Goal: Information Seeking & Learning: Learn about a topic

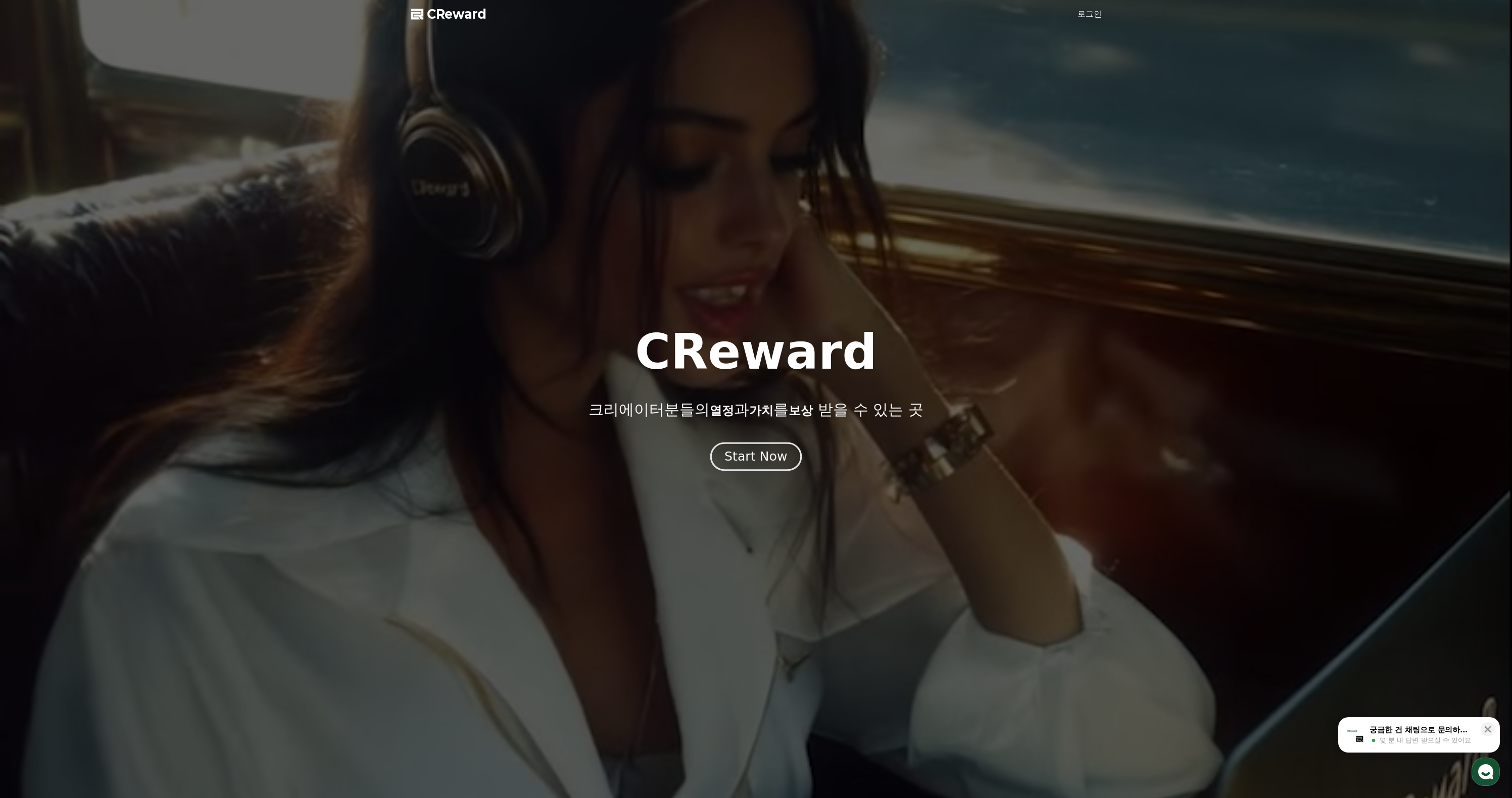
click at [768, 465] on div "Start Now" at bounding box center [756, 457] width 63 height 17
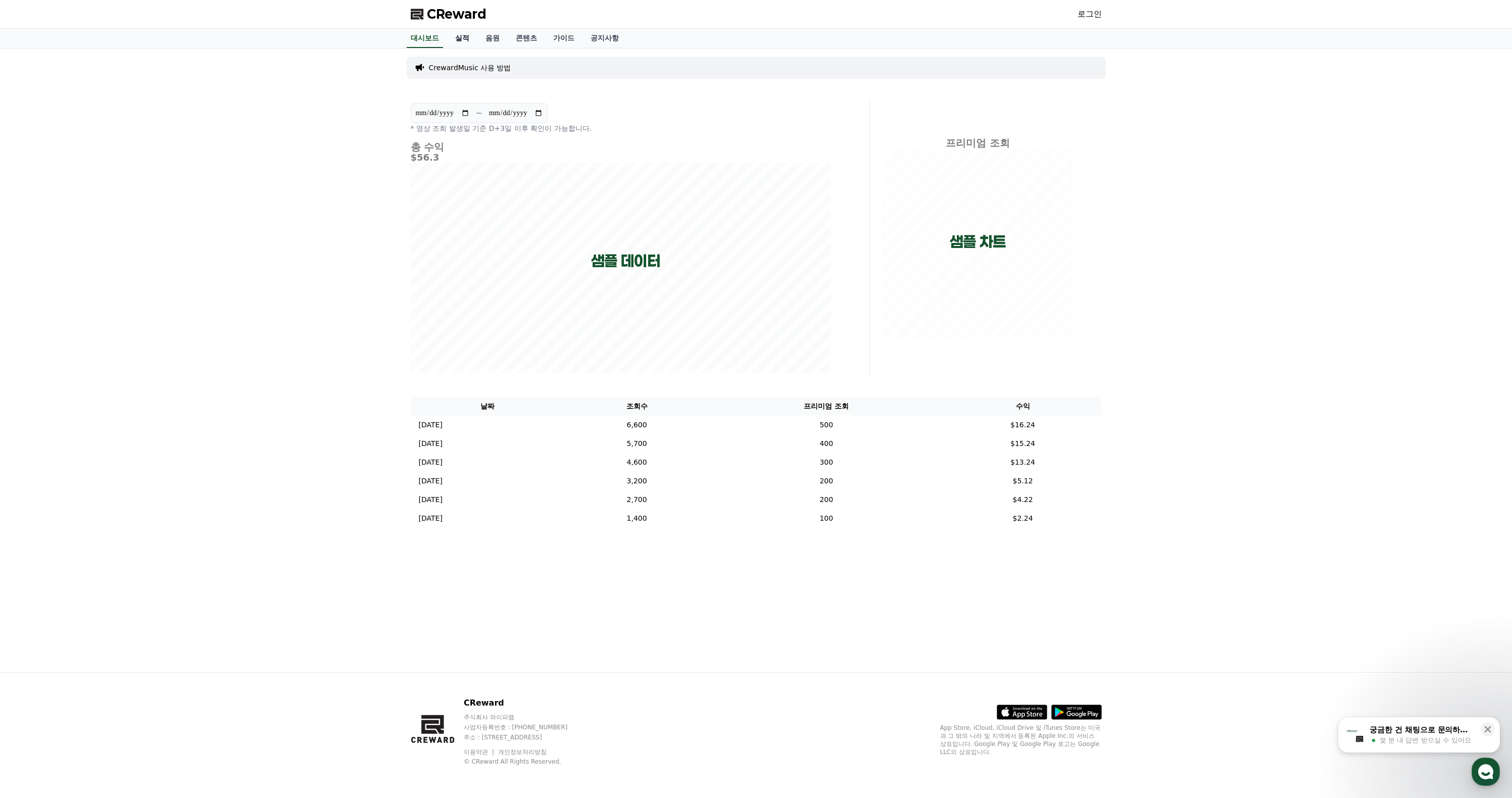
click at [474, 48] on link "실적" at bounding box center [462, 38] width 31 height 19
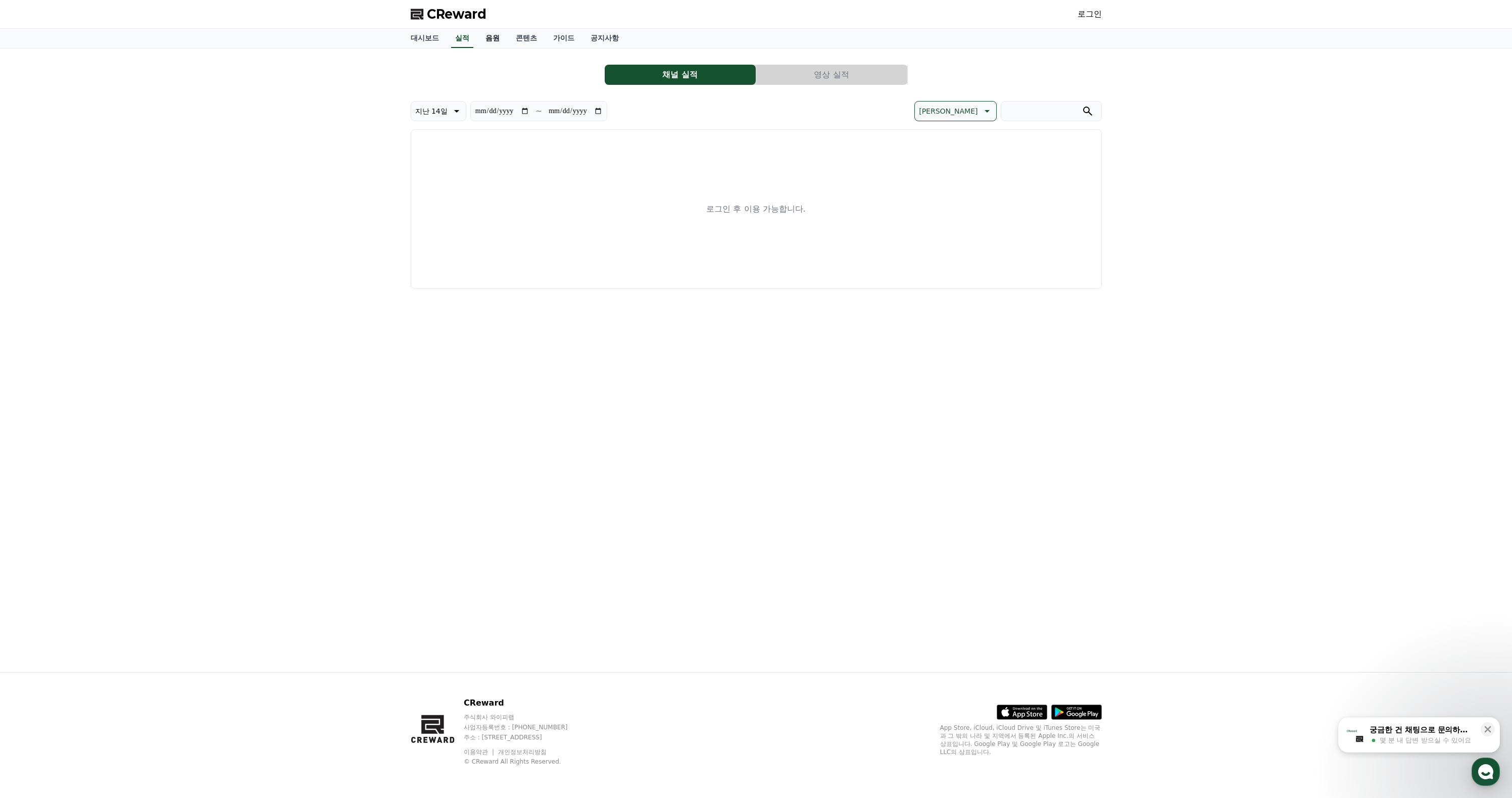
click at [504, 48] on link "음원" at bounding box center [492, 38] width 31 height 19
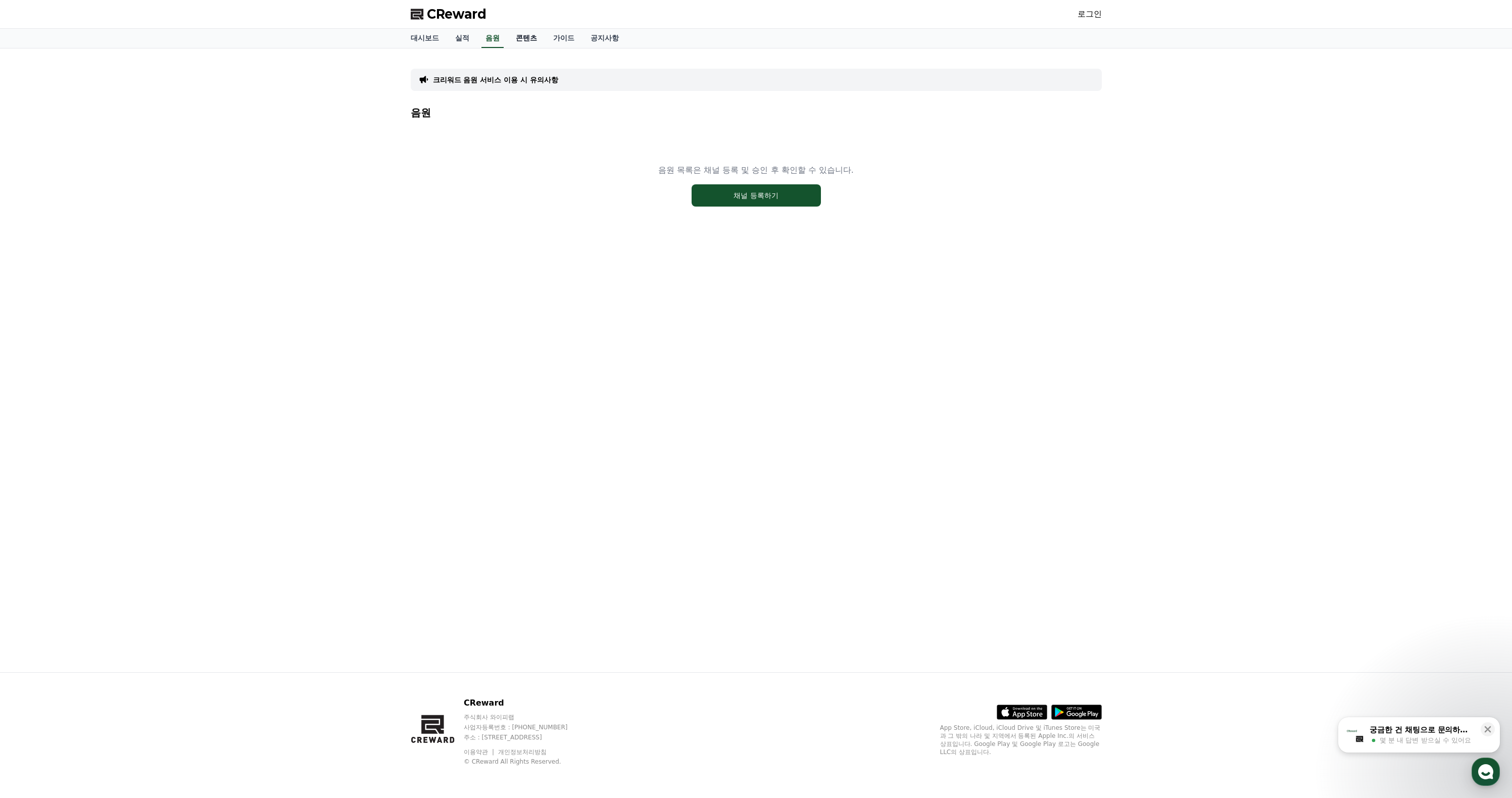
click at [532, 48] on link "콘텐츠" at bounding box center [527, 38] width 37 height 19
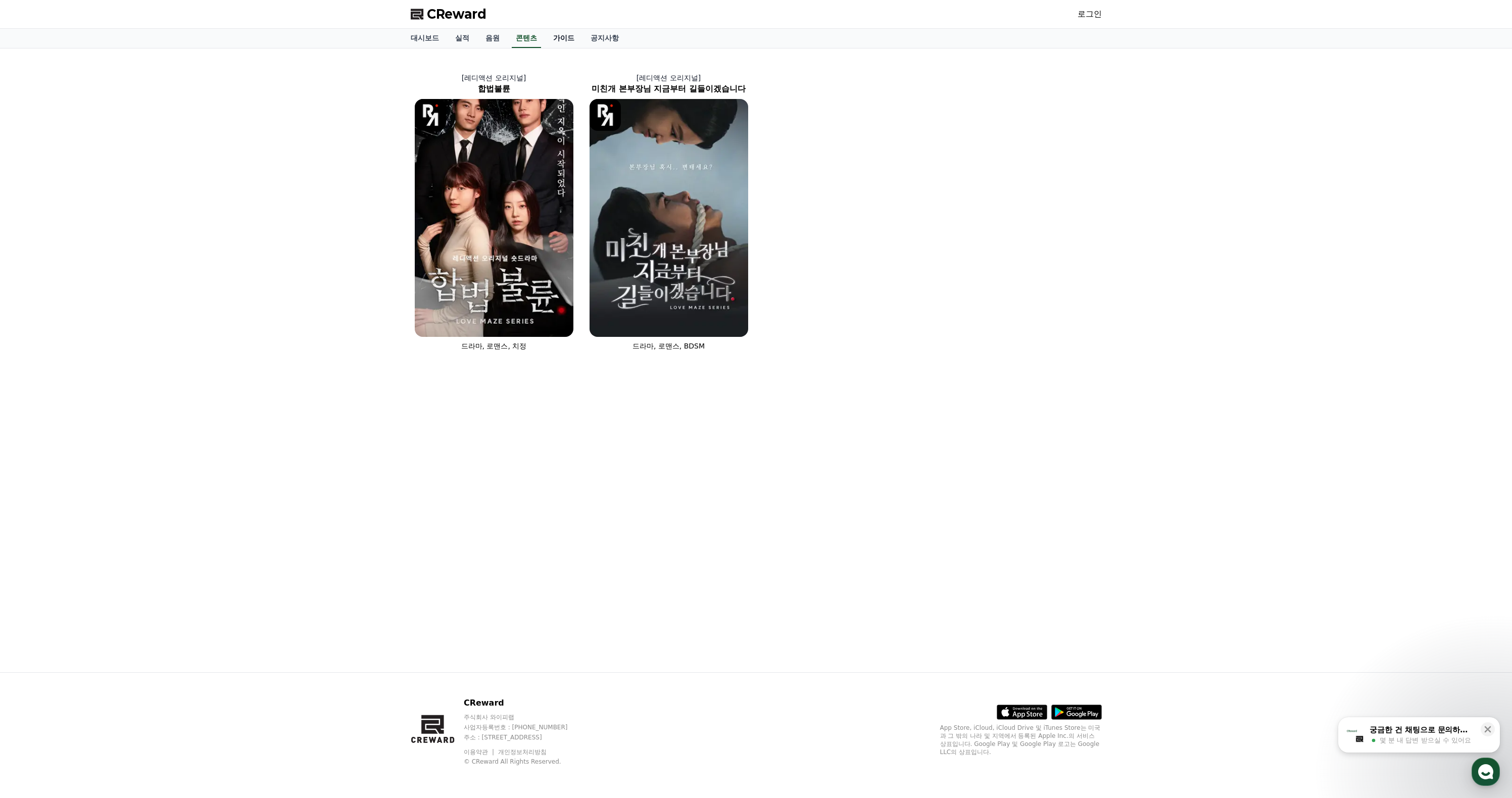
click at [583, 47] on link "가이드" at bounding box center [564, 38] width 37 height 19
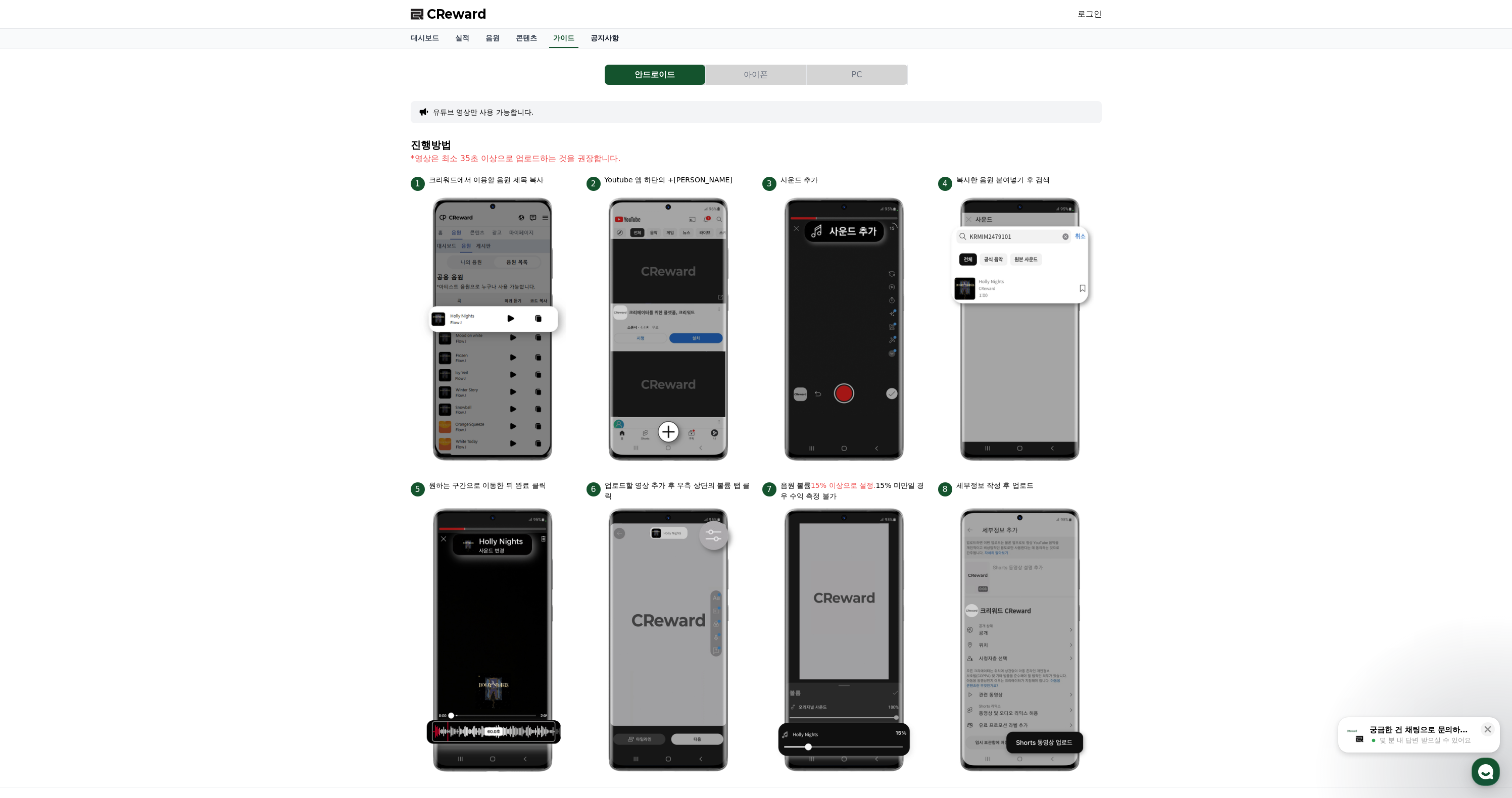
click at [627, 45] on link "공지사항" at bounding box center [604, 38] width 44 height 19
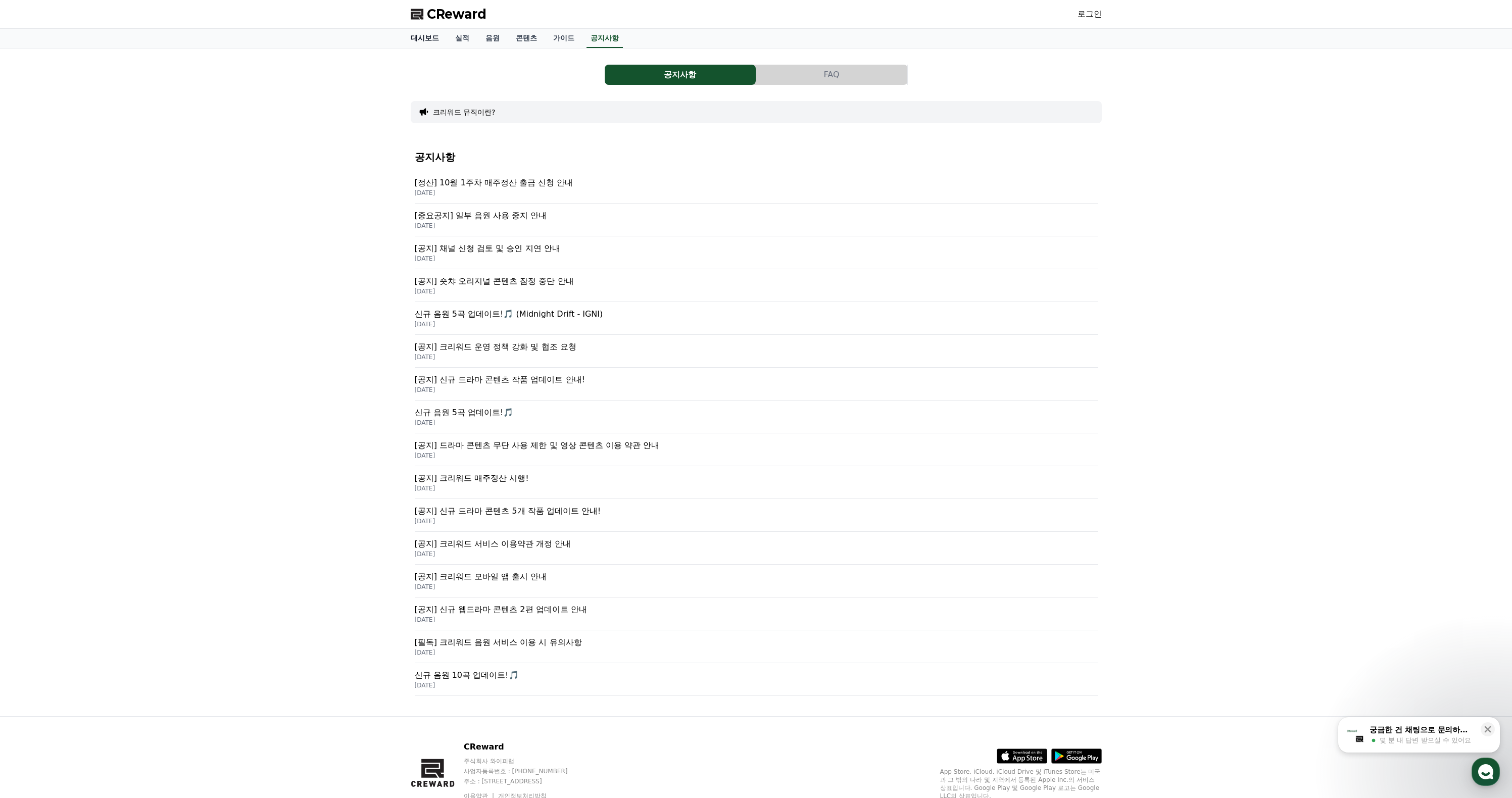
click at [410, 47] on link "대시보드" at bounding box center [425, 38] width 44 height 19
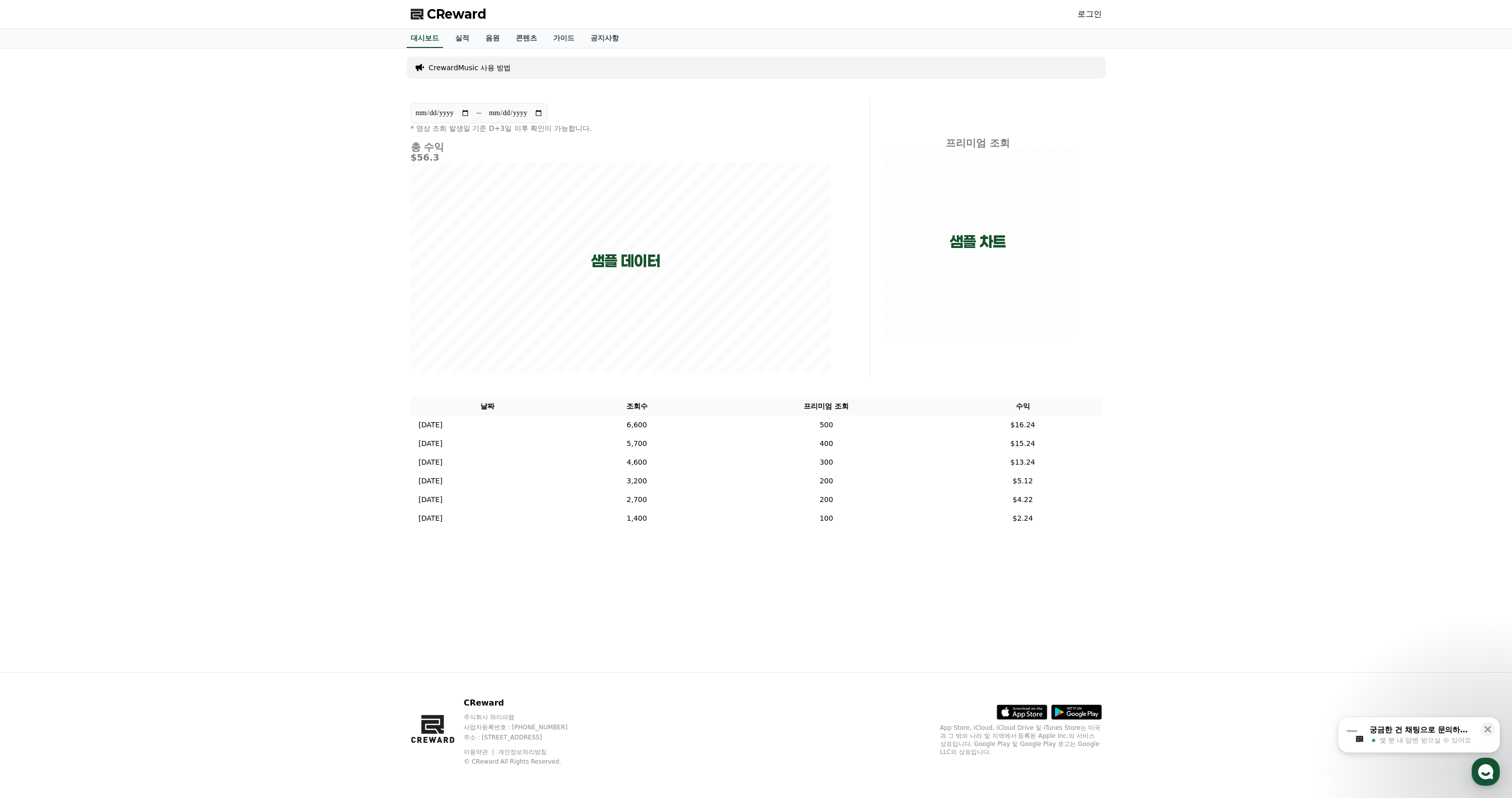
click at [487, 73] on p "CrewardMusic 사용 방법" at bounding box center [470, 68] width 82 height 10
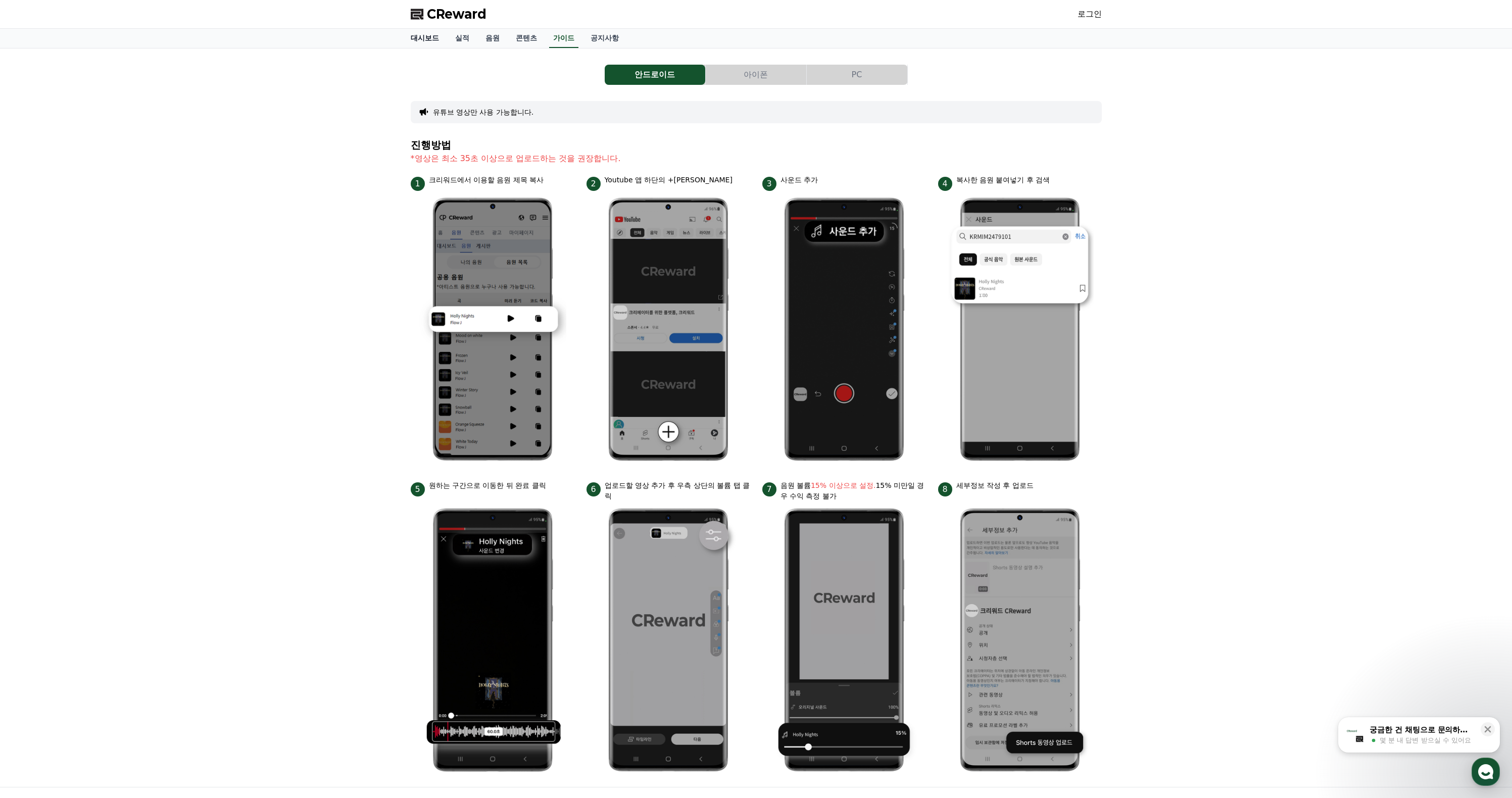
click at [423, 48] on link "대시보드" at bounding box center [425, 38] width 44 height 19
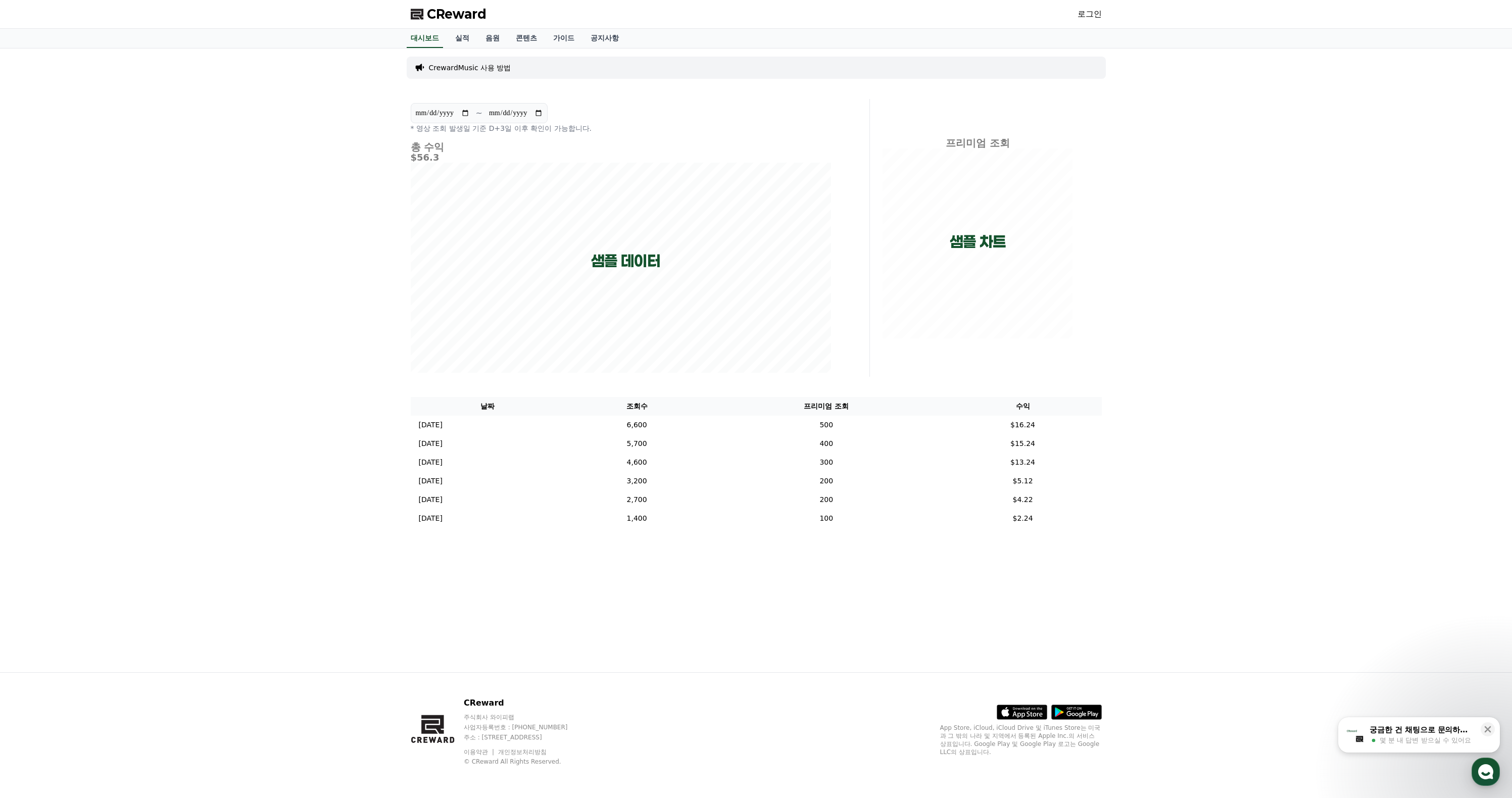
click at [1196, 301] on div "**********" at bounding box center [756, 360] width 1512 height 624
click at [491, 73] on p "CrewardMusic 사용 방법" at bounding box center [470, 68] width 82 height 10
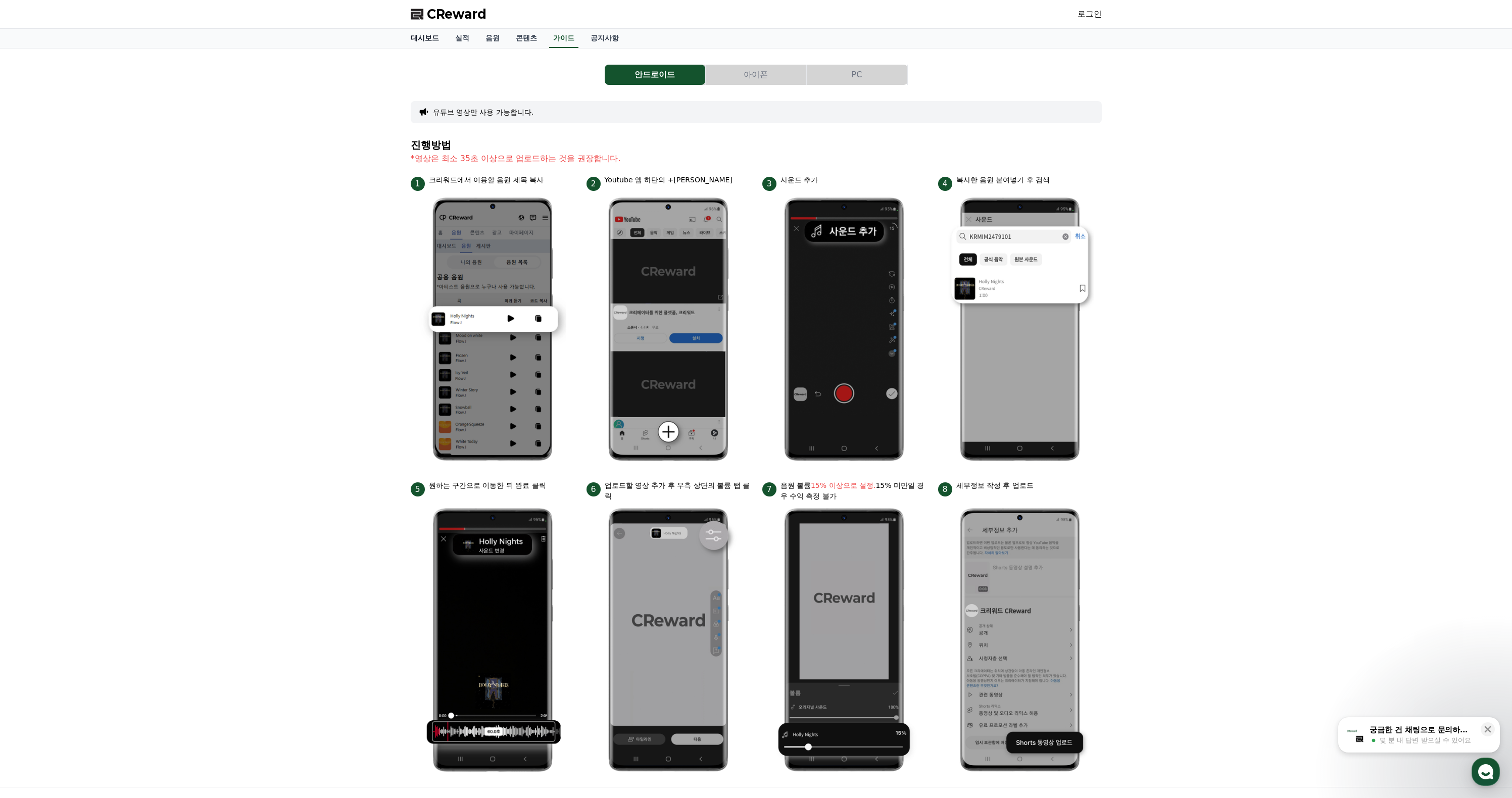
click at [426, 47] on link "대시보드" at bounding box center [425, 38] width 44 height 19
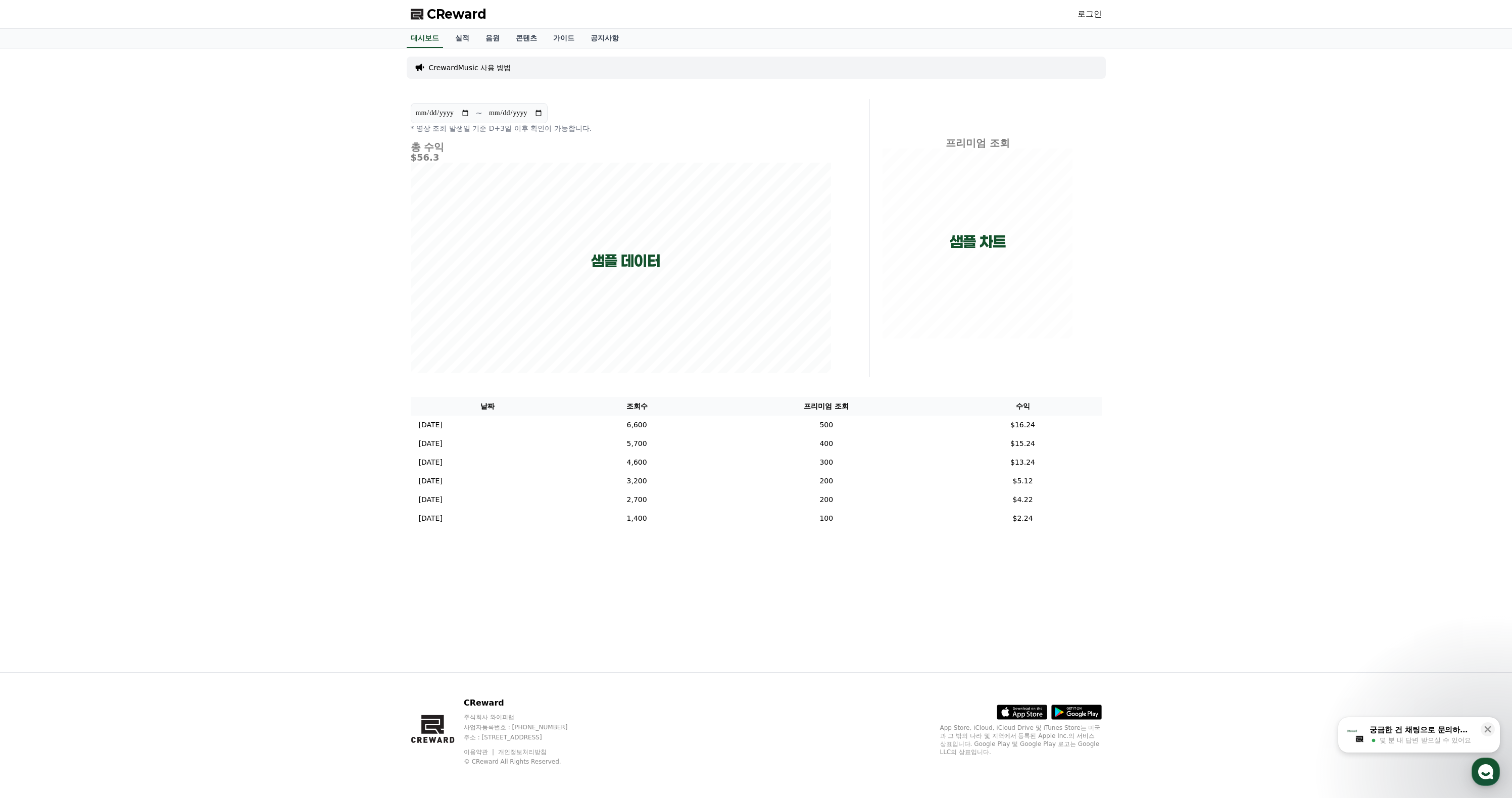
click at [482, 73] on p "CrewardMusic 사용 방법" at bounding box center [470, 68] width 82 height 10
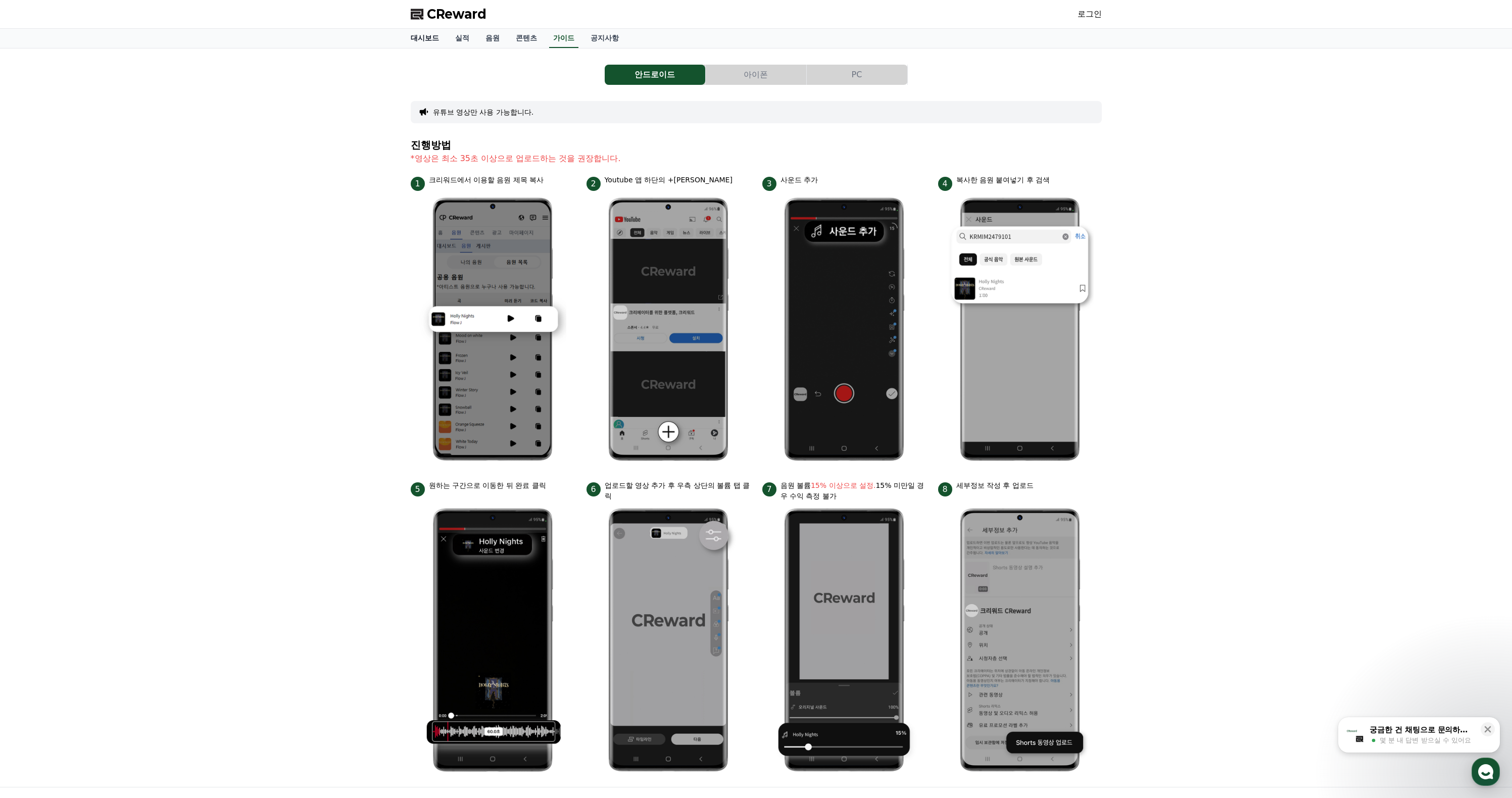
click at [439, 48] on link "대시보드" at bounding box center [425, 38] width 44 height 19
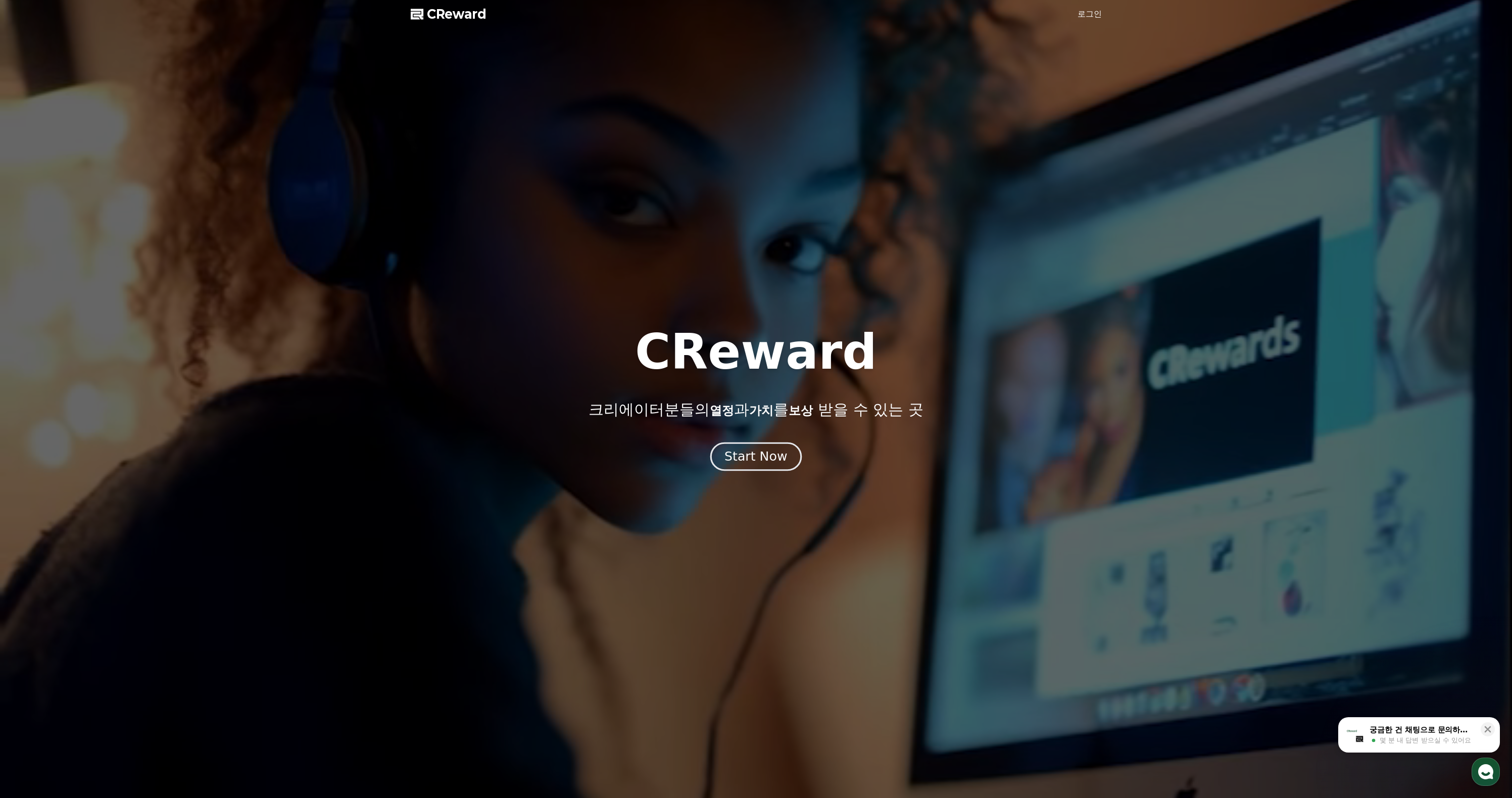
click at [751, 465] on div "Start Now" at bounding box center [756, 457] width 63 height 17
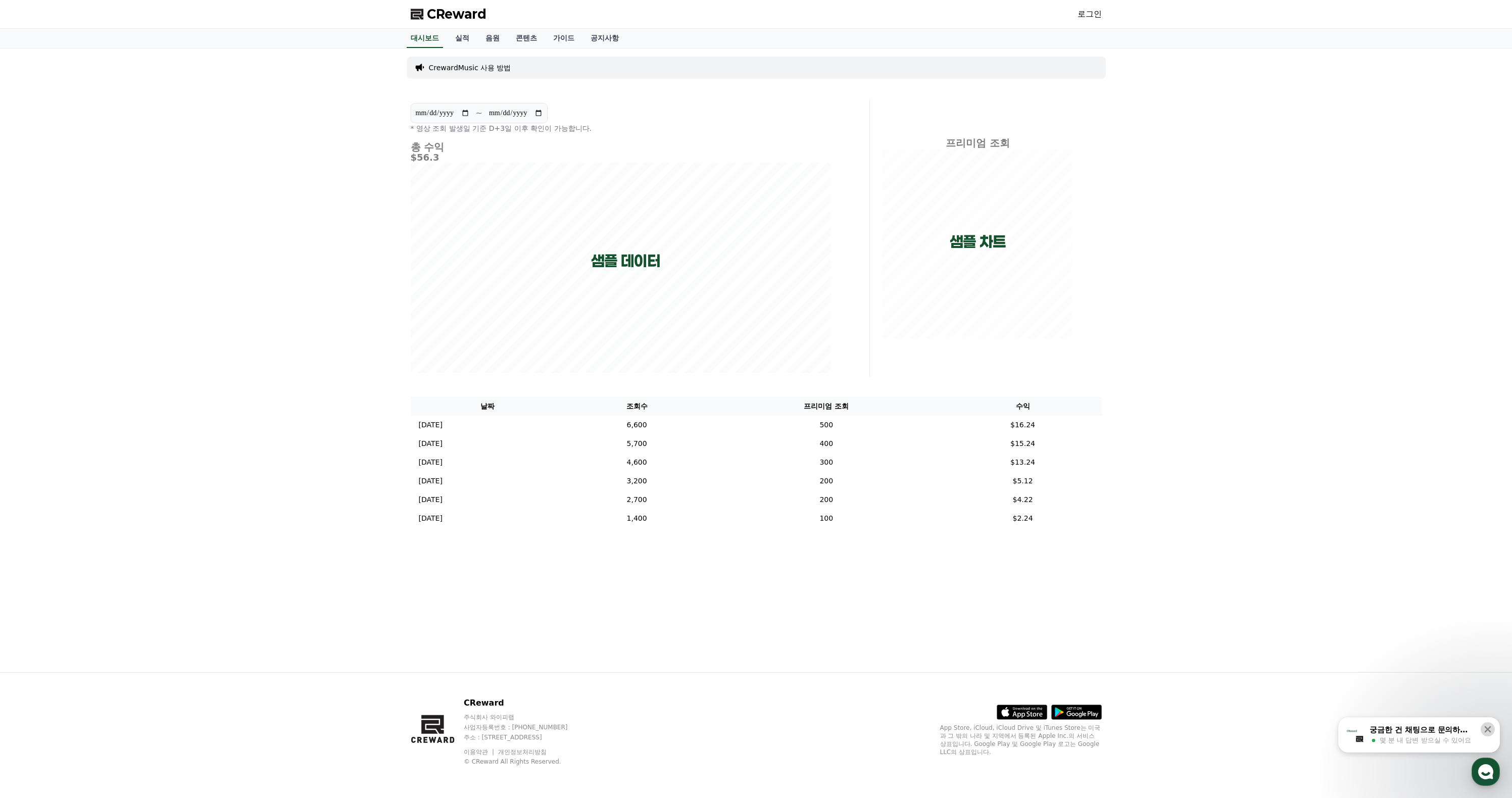
click at [1486, 726] on icon at bounding box center [1488, 730] width 10 height 10
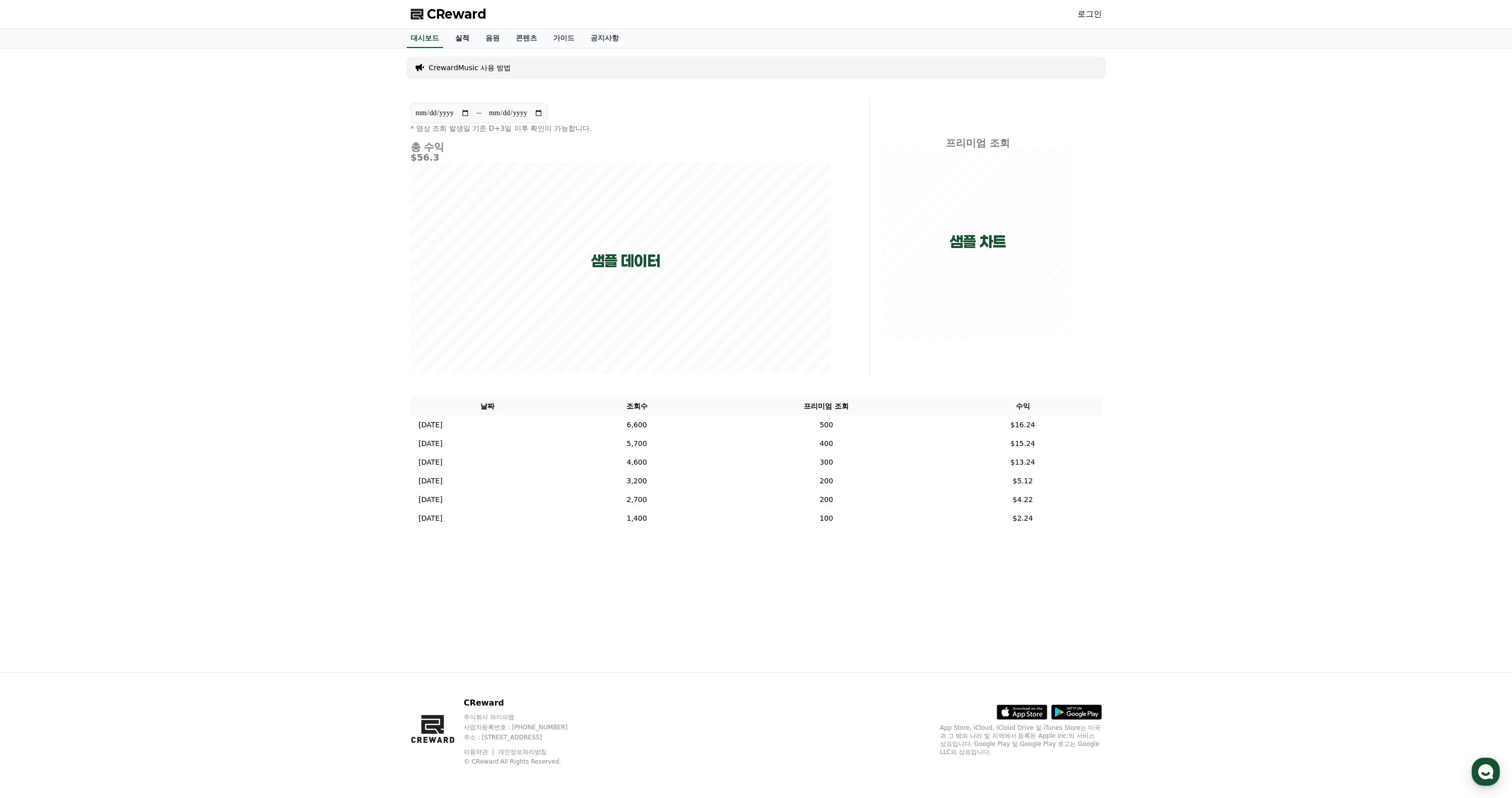
click at [477, 48] on link "실적" at bounding box center [462, 38] width 31 height 19
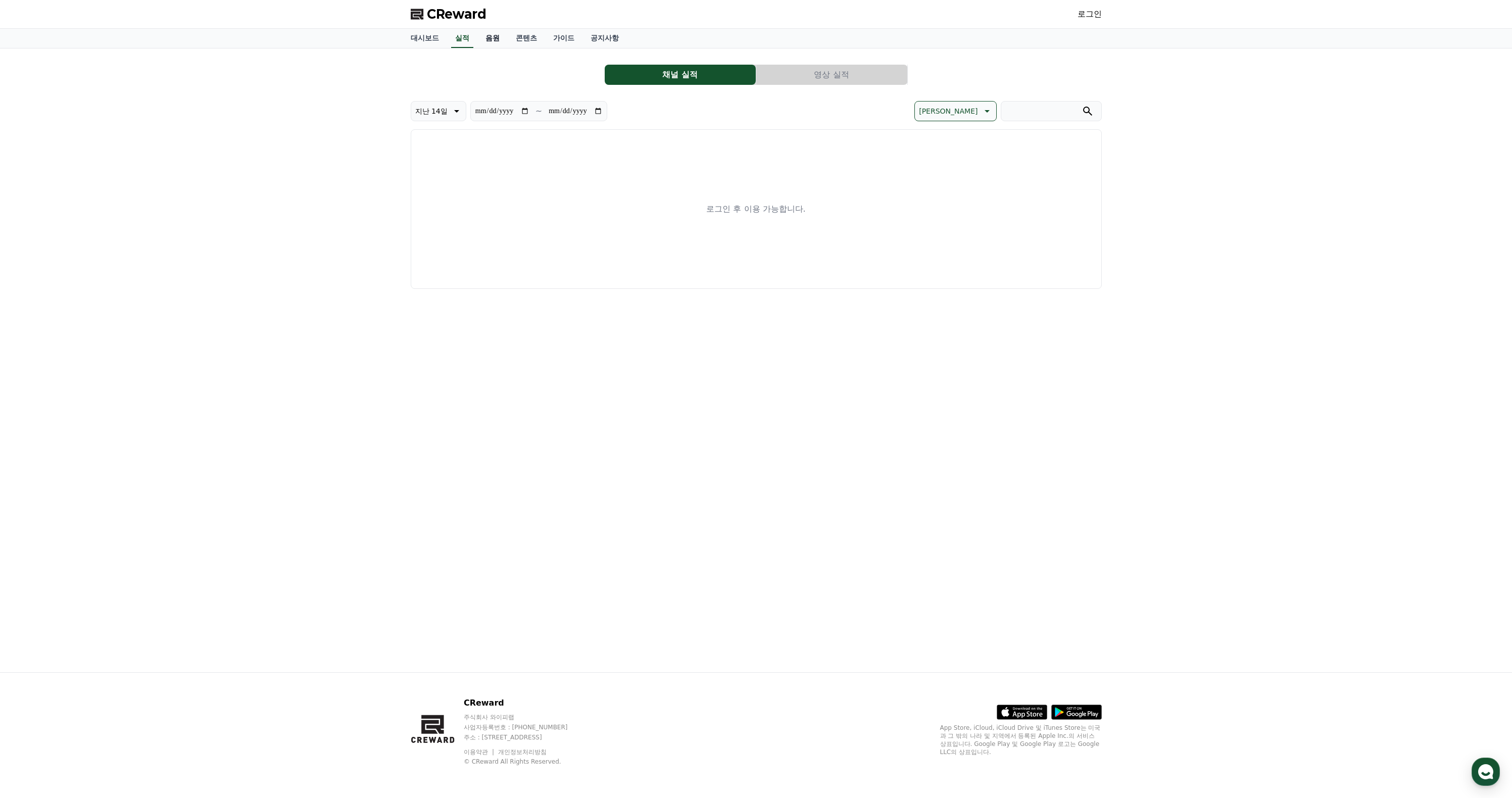
click at [508, 48] on link "음원" at bounding box center [492, 38] width 31 height 19
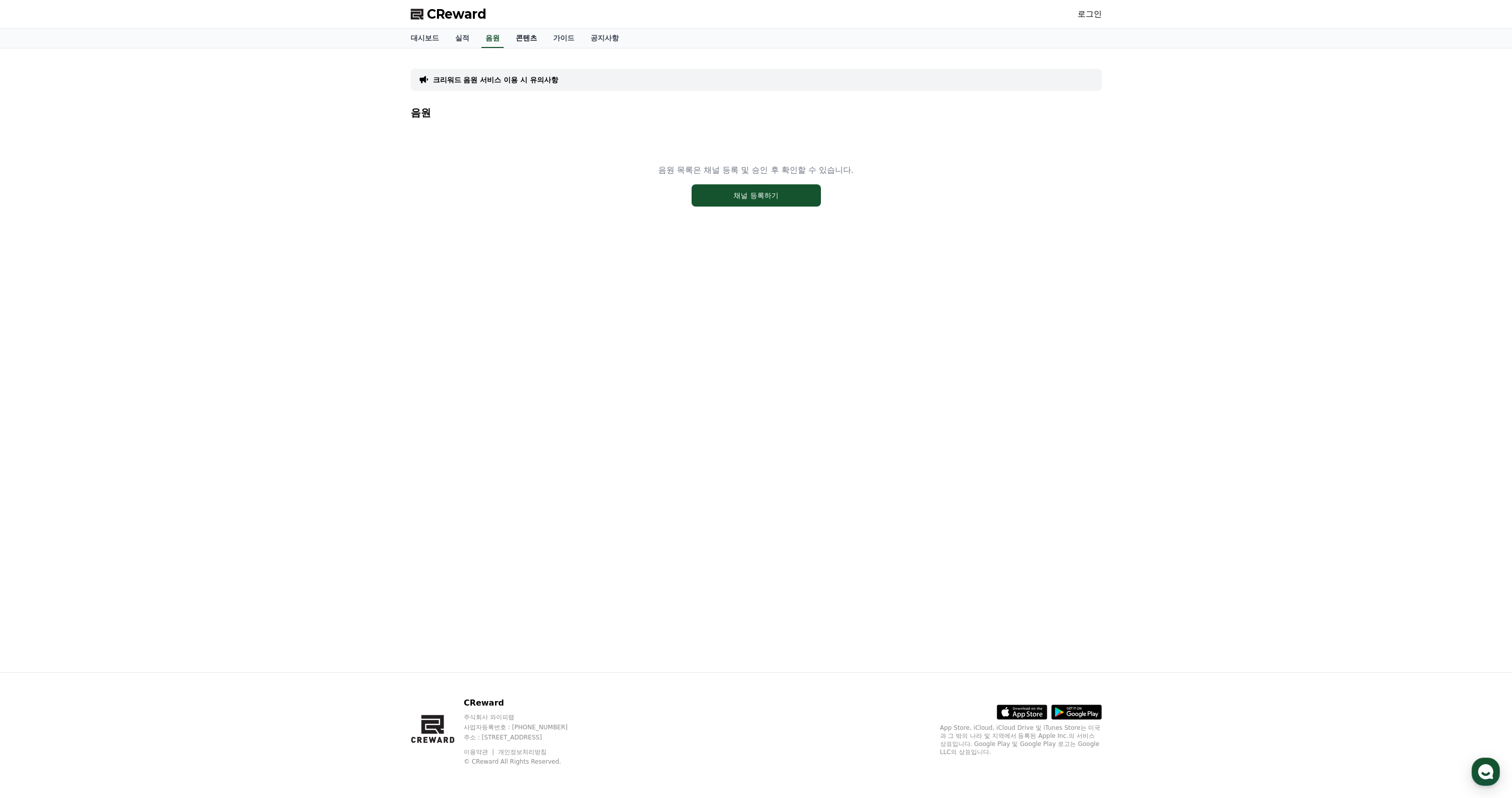
click at [545, 48] on link "콘텐츠" at bounding box center [527, 38] width 37 height 19
click at [627, 48] on link "공지사항" at bounding box center [604, 38] width 44 height 19
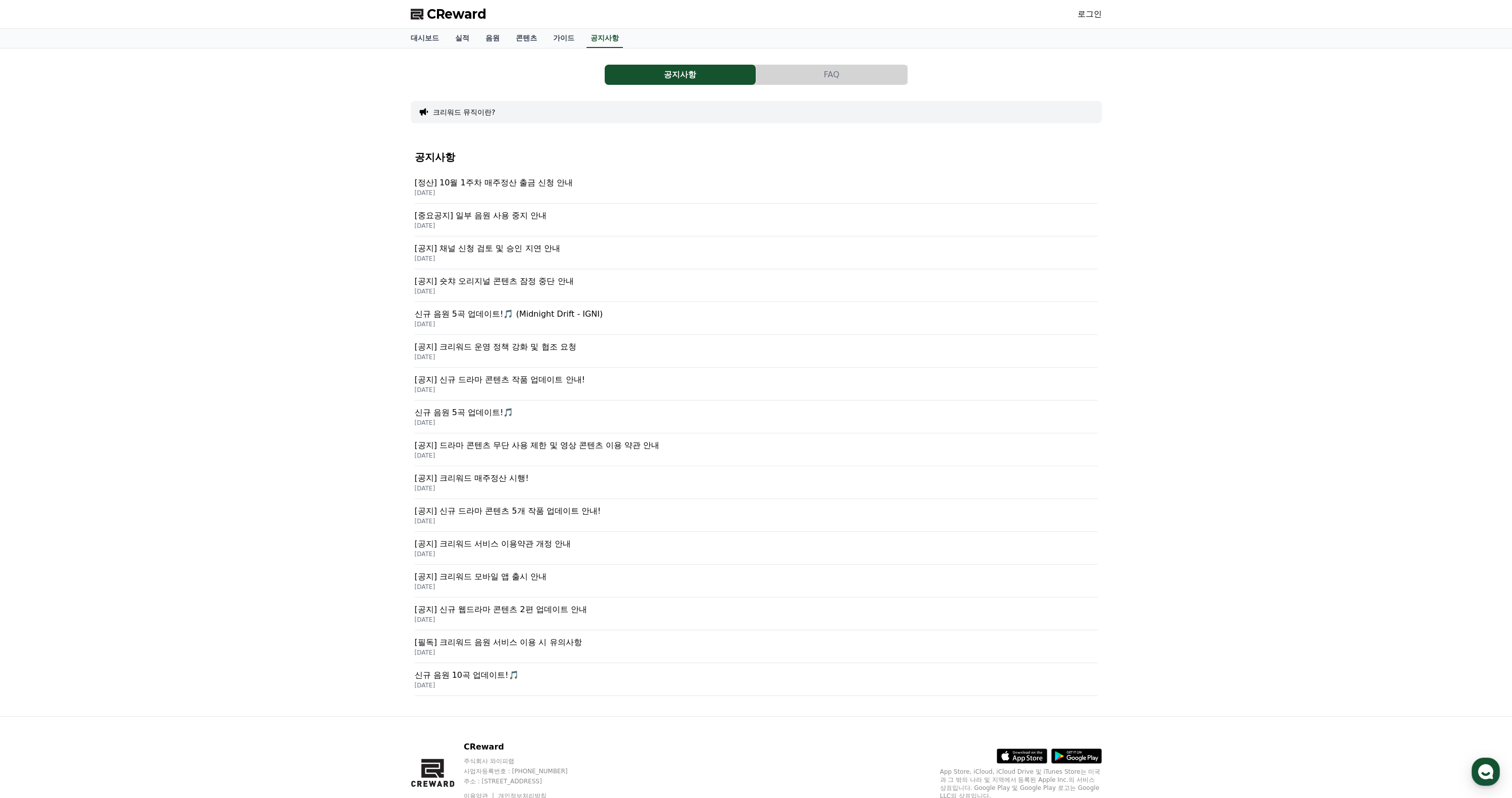
click at [566, 321] on p "신규 음원 5곡 업데이트!🎵 (Midnight Drift - IGNI)" at bounding box center [756, 314] width 683 height 12
click at [583, 39] on link "가이드" at bounding box center [564, 38] width 37 height 19
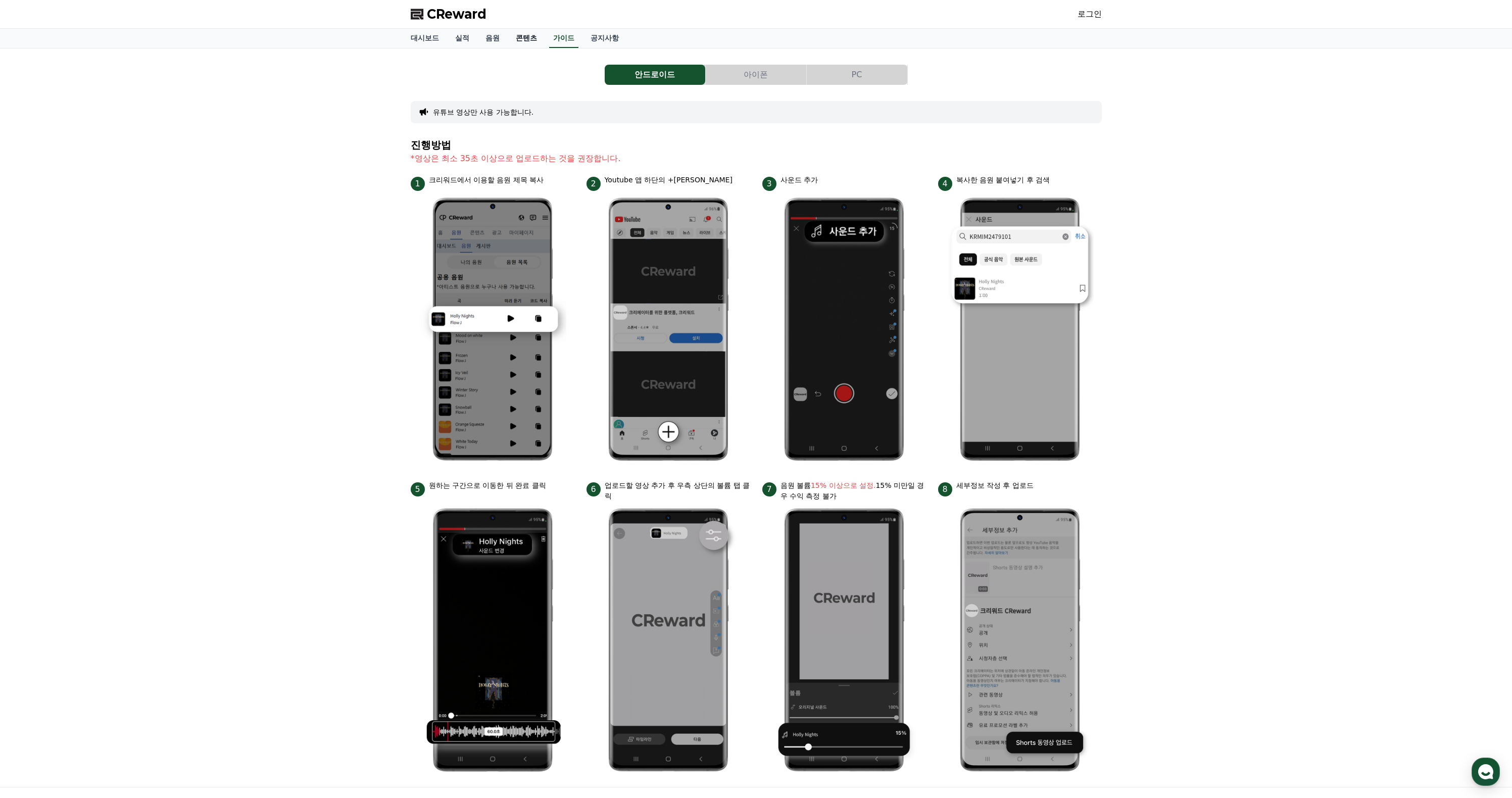
click at [545, 45] on link "콘텐츠" at bounding box center [527, 38] width 37 height 19
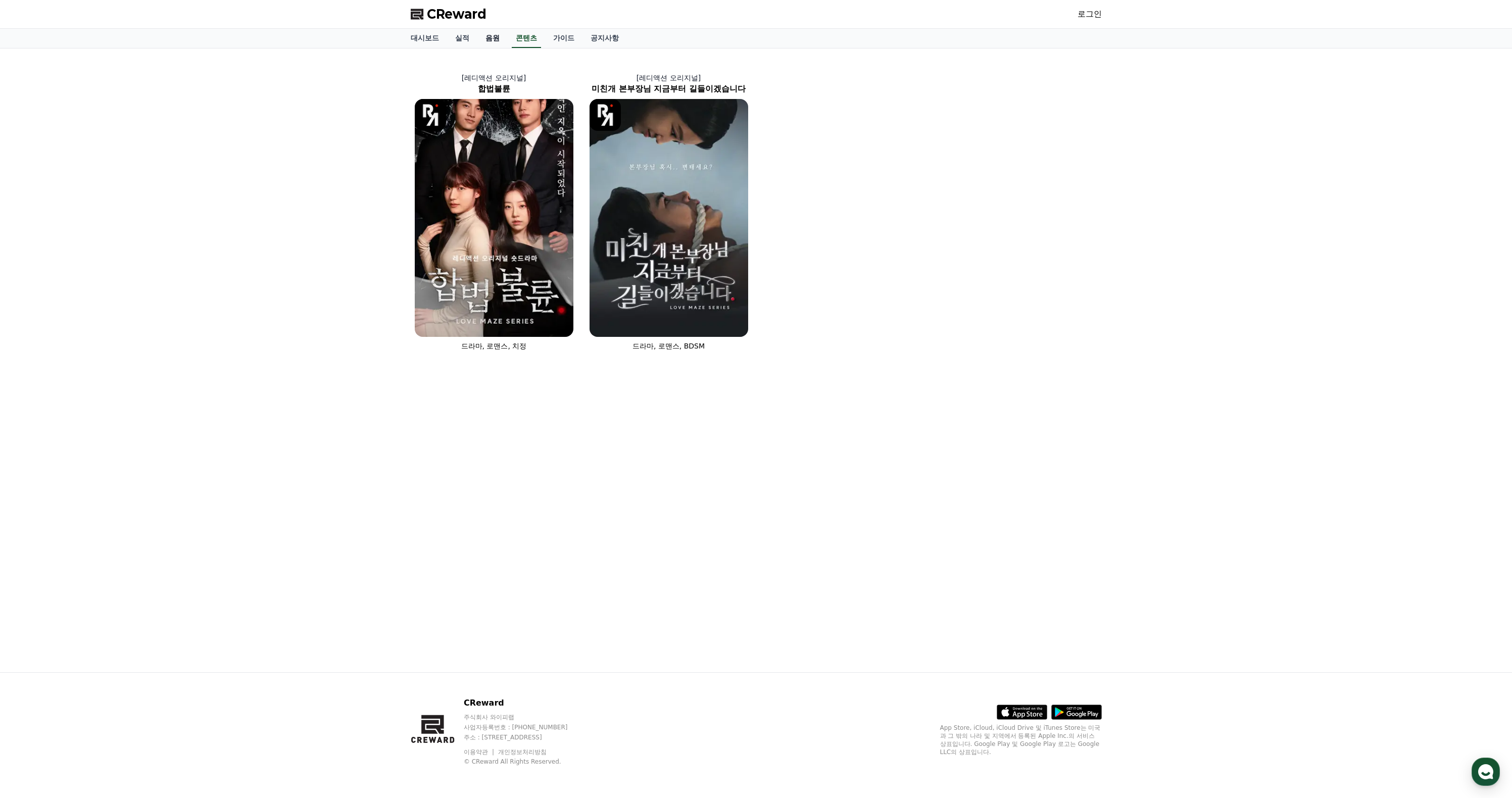
click at [501, 48] on link "음원" at bounding box center [492, 38] width 31 height 19
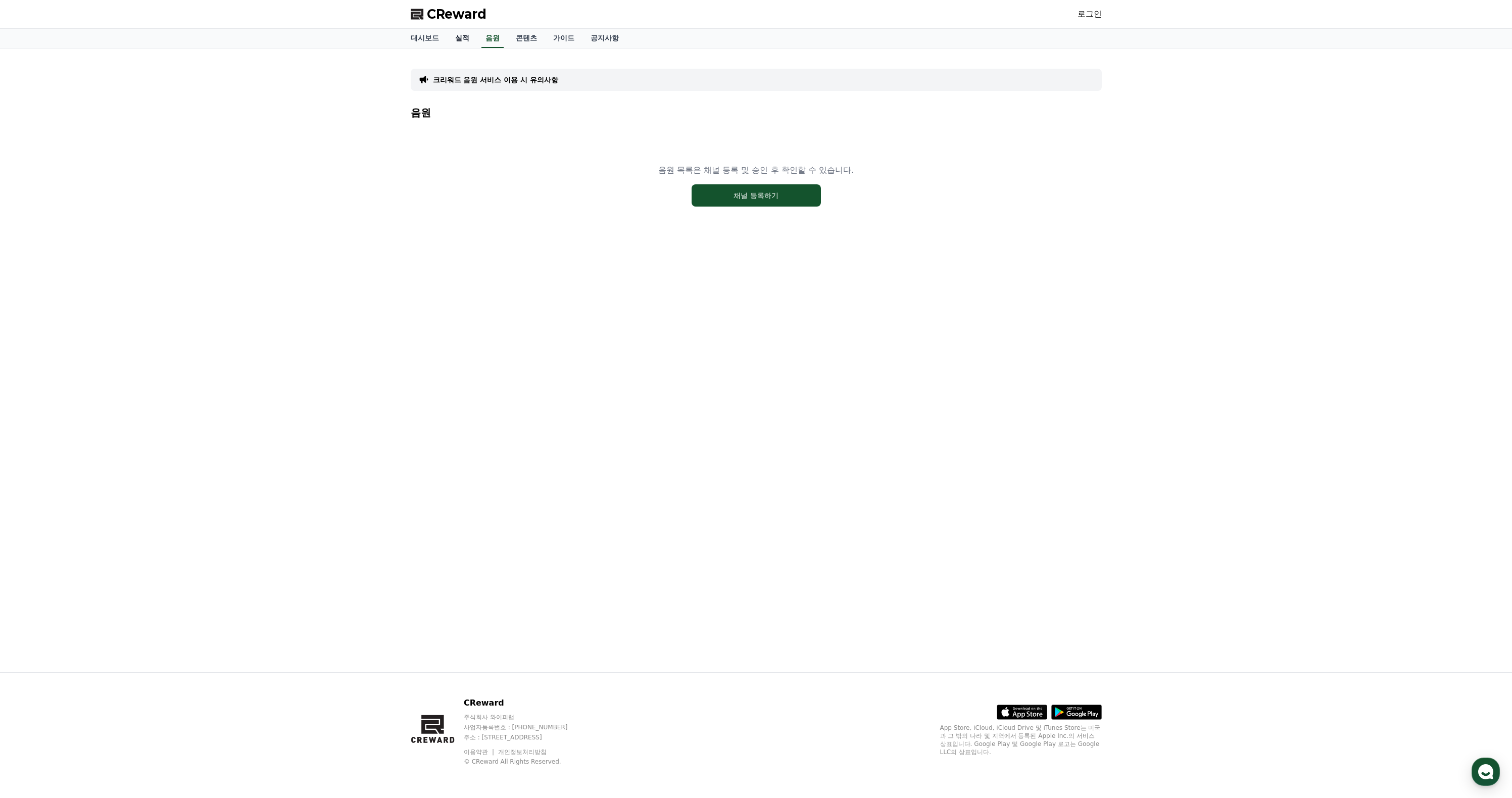
click at [458, 47] on link "실적" at bounding box center [462, 38] width 31 height 19
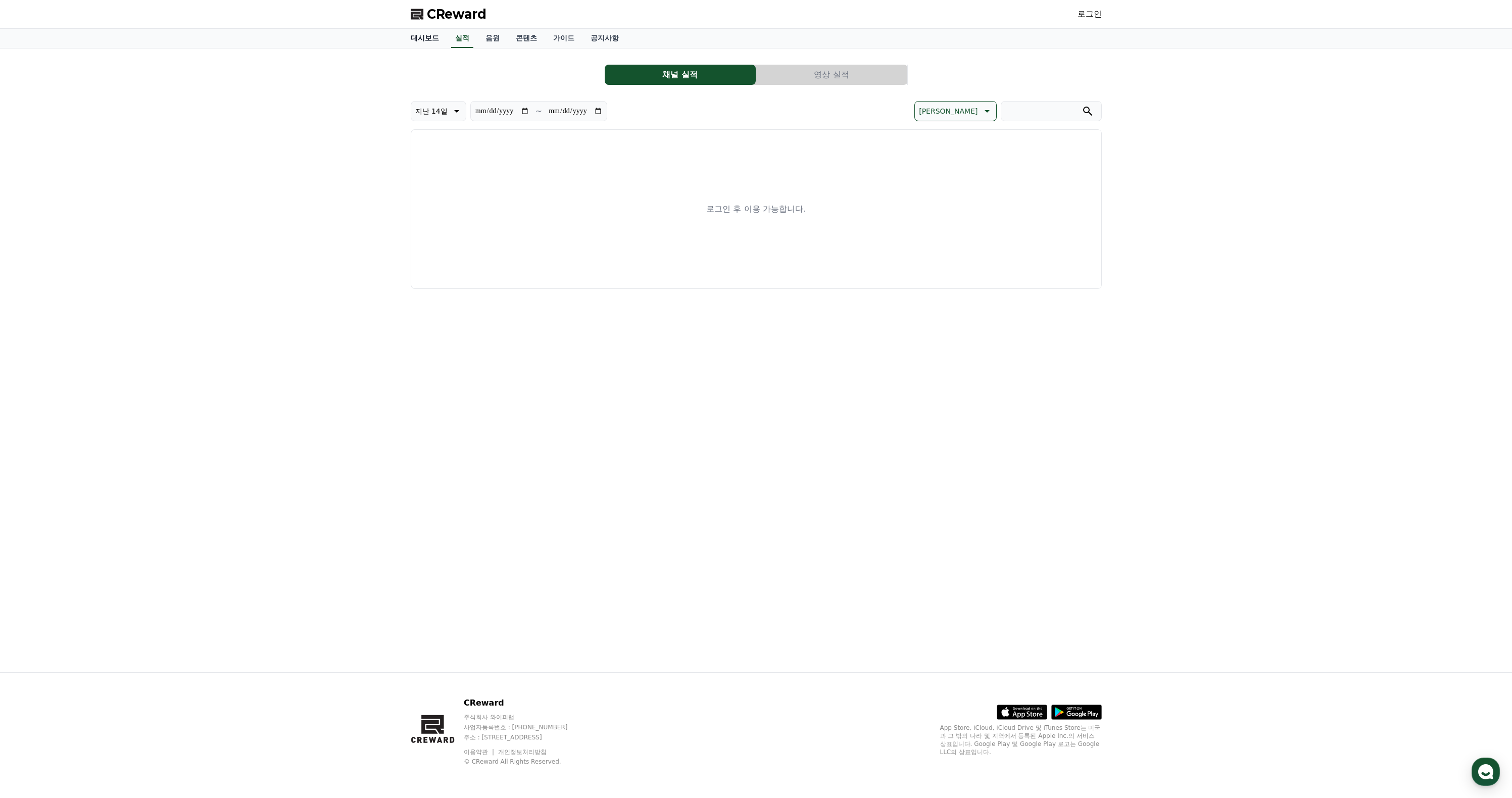
click at [432, 48] on link "대시보드" at bounding box center [425, 38] width 44 height 19
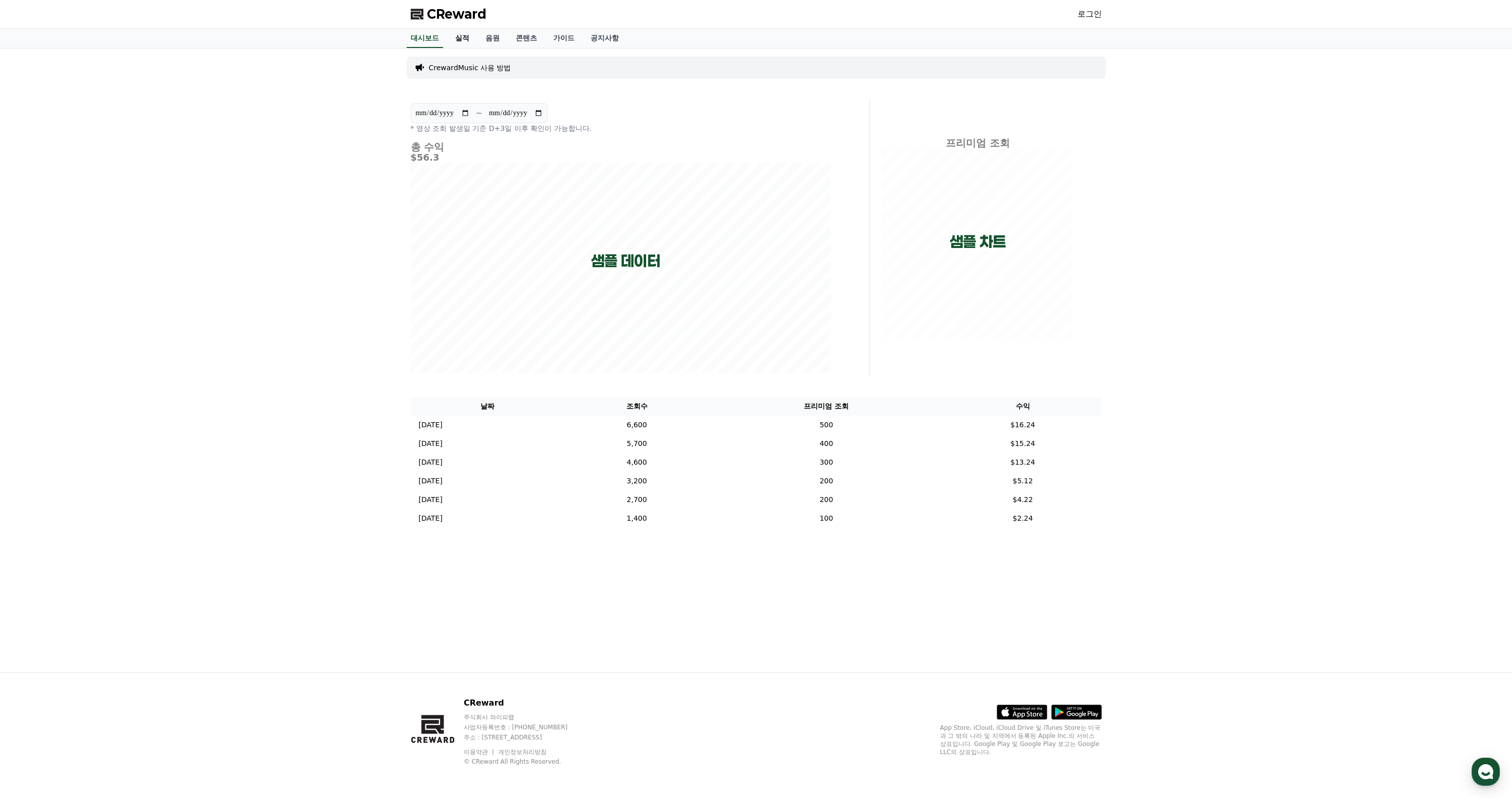
click at [476, 48] on link "실적" at bounding box center [462, 38] width 31 height 19
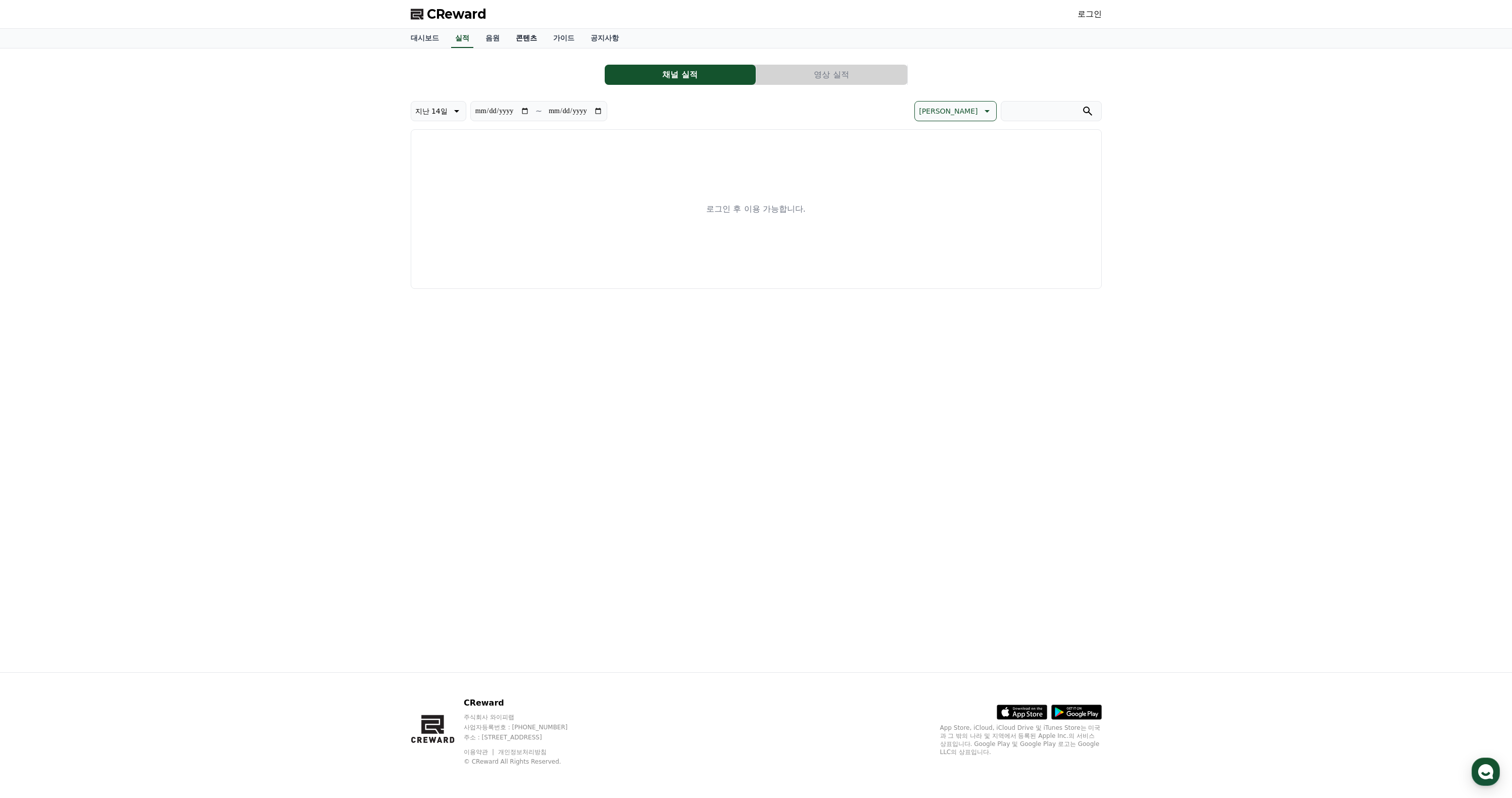
click at [545, 48] on link "콘텐츠" at bounding box center [527, 38] width 37 height 19
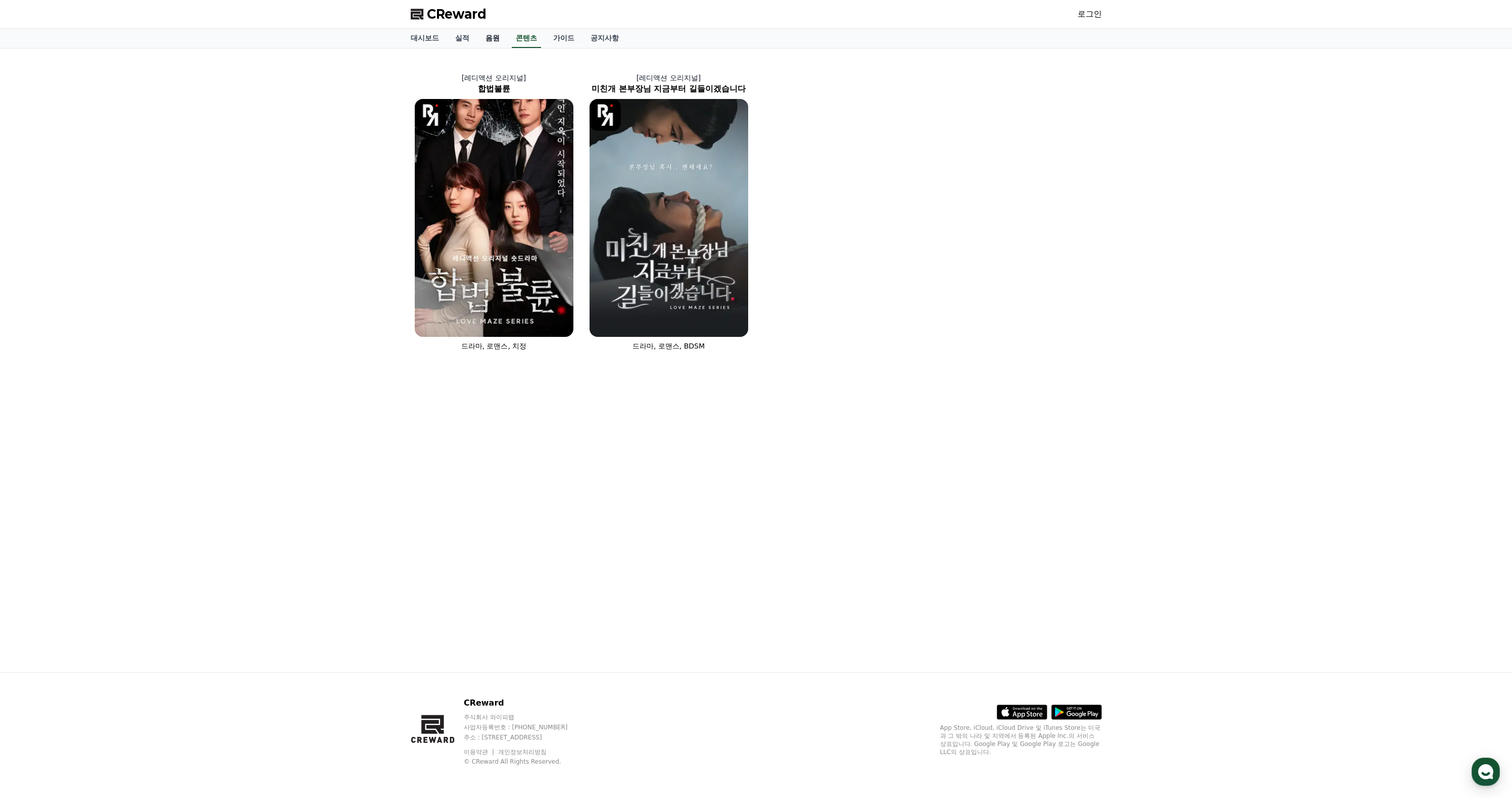
click at [508, 48] on link "음원" at bounding box center [492, 38] width 31 height 19
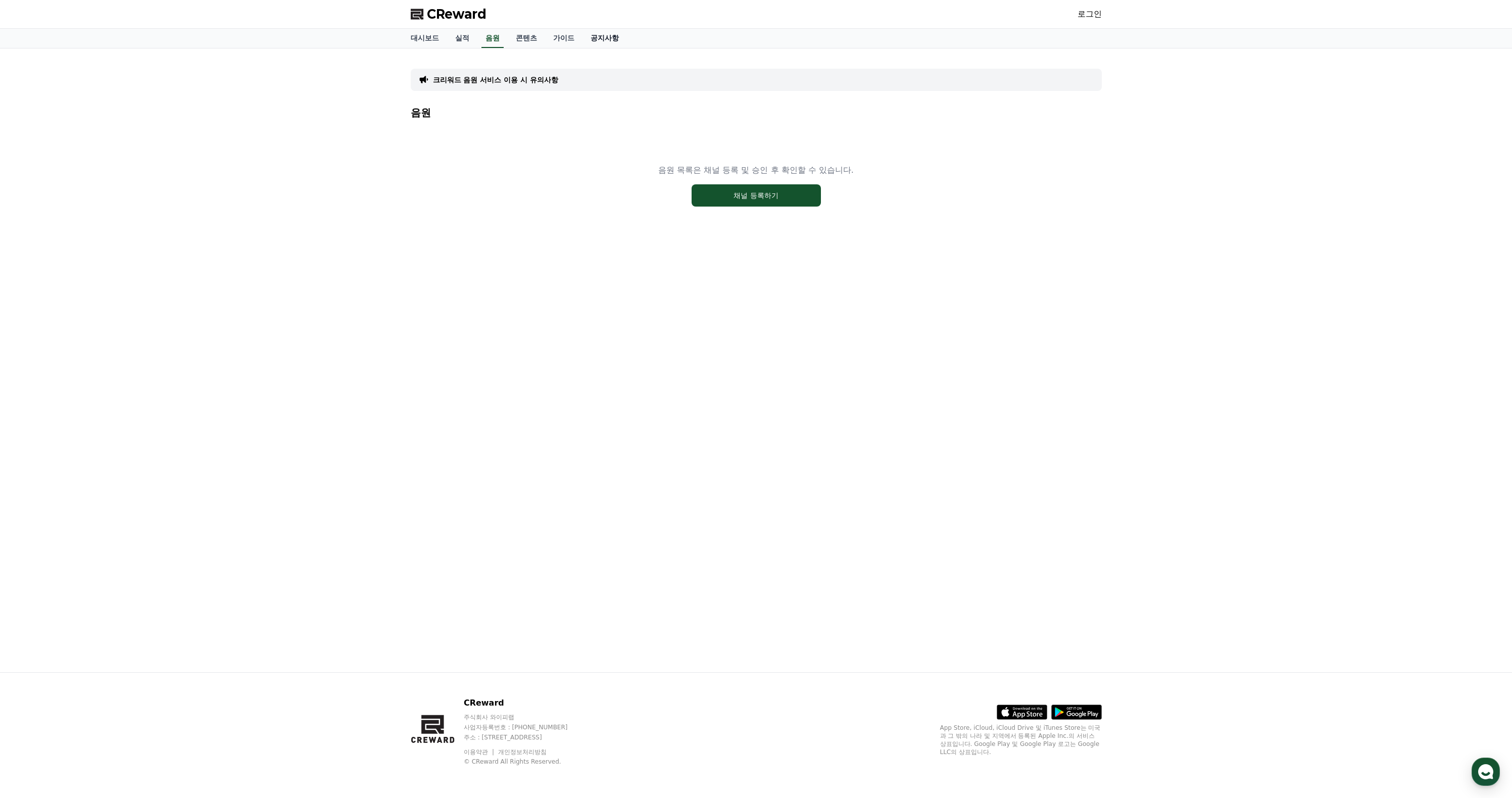
click at [619, 48] on link "공지사항" at bounding box center [604, 38] width 44 height 19
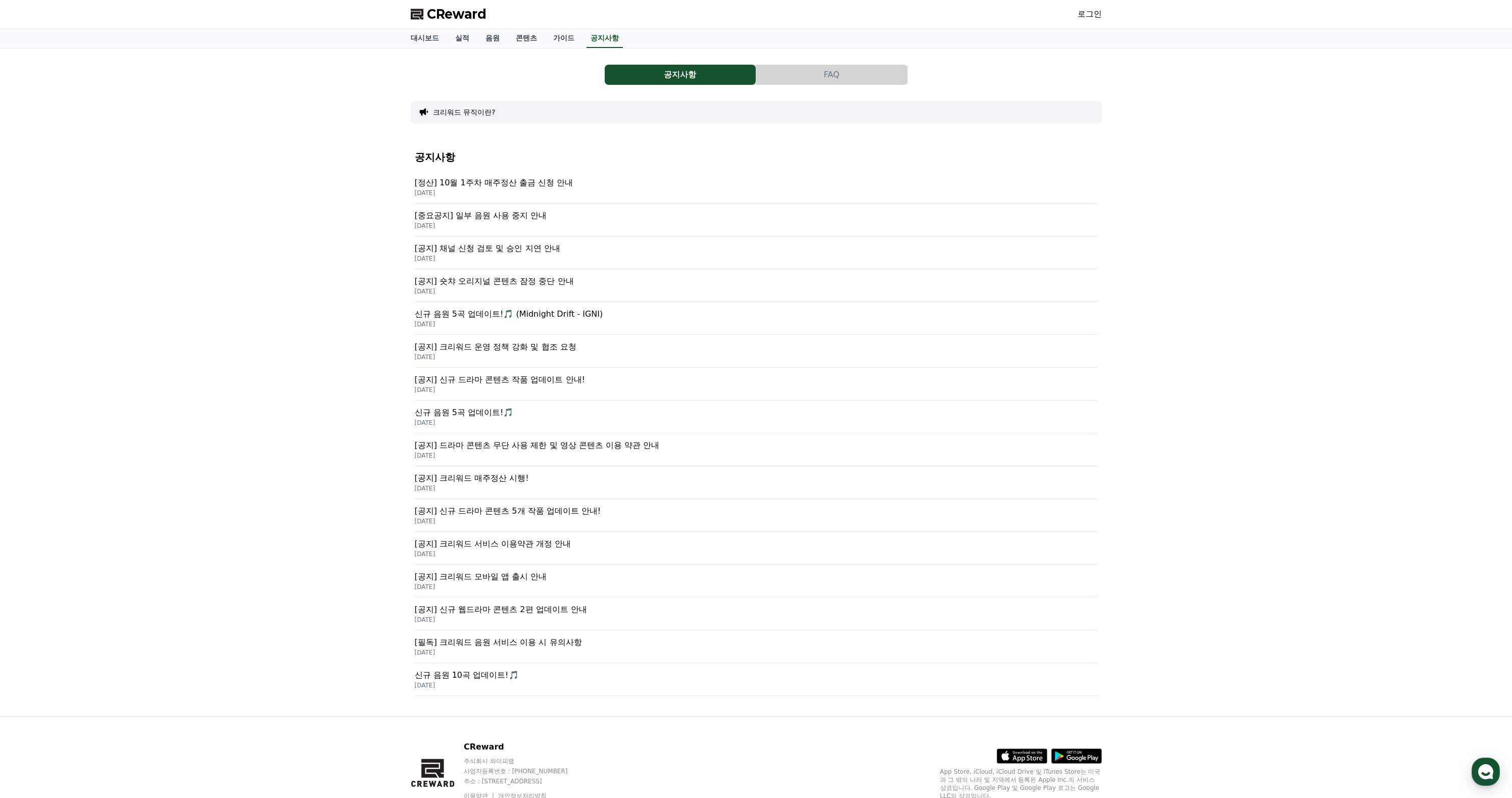
click at [567, 288] on p "[공지] 숏챠 오리지널 콘텐츠 잠정 중단 안내" at bounding box center [756, 281] width 683 height 12
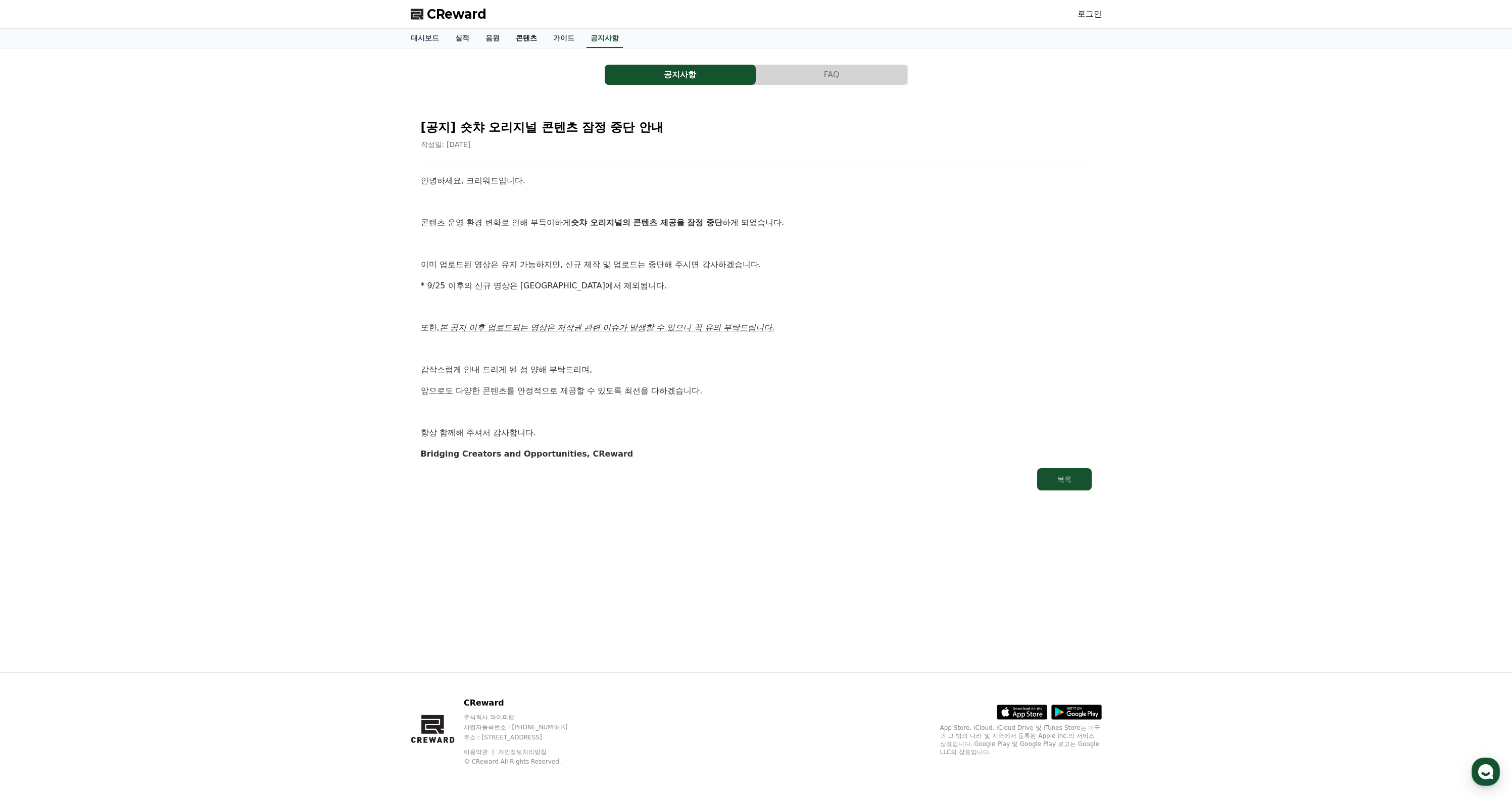
click at [545, 48] on link "콘텐츠" at bounding box center [527, 38] width 37 height 19
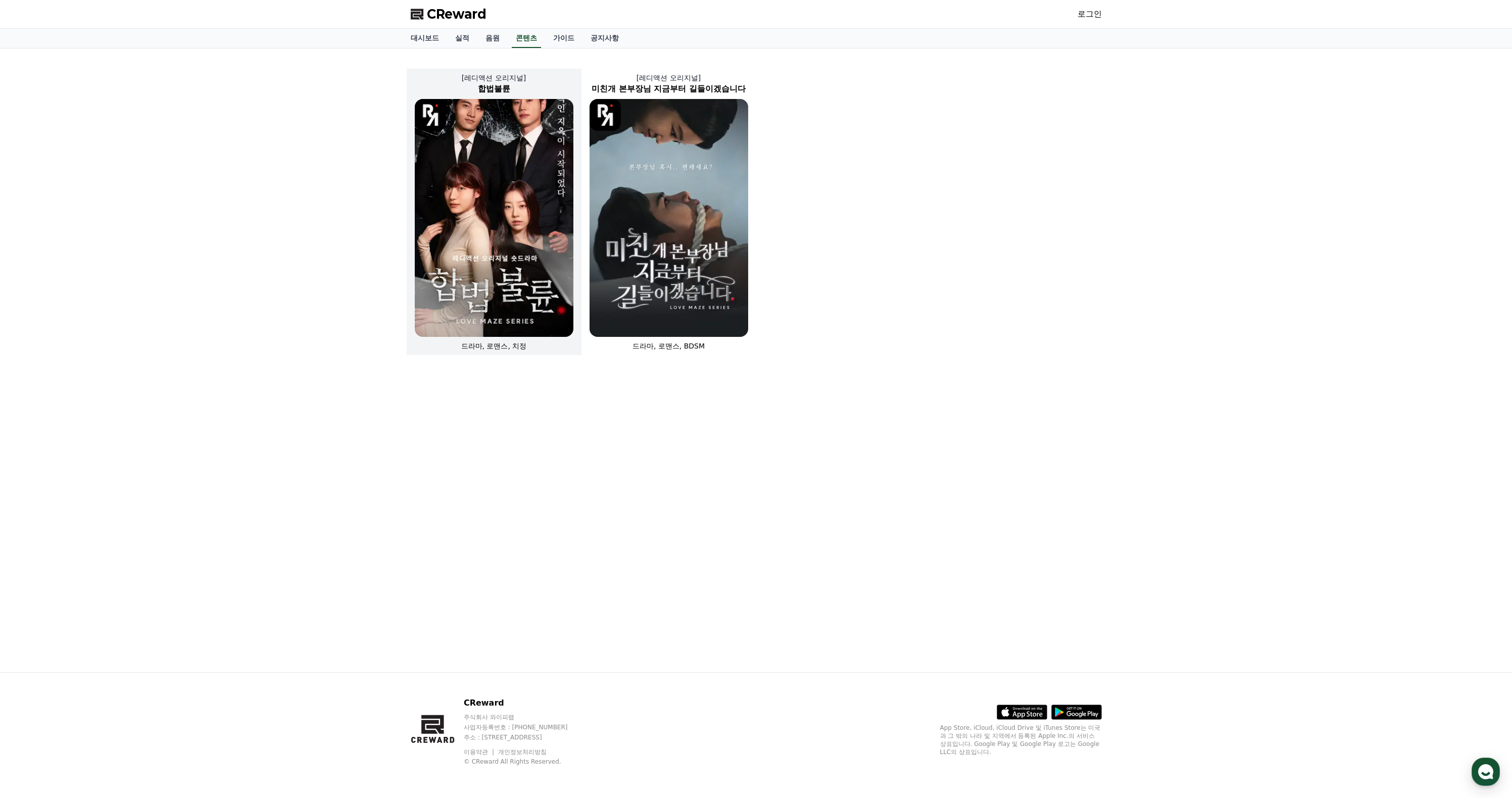
click at [460, 296] on img at bounding box center [494, 218] width 159 height 238
click at [611, 252] on img at bounding box center [669, 218] width 159 height 238
click at [508, 48] on link "음원" at bounding box center [492, 38] width 31 height 19
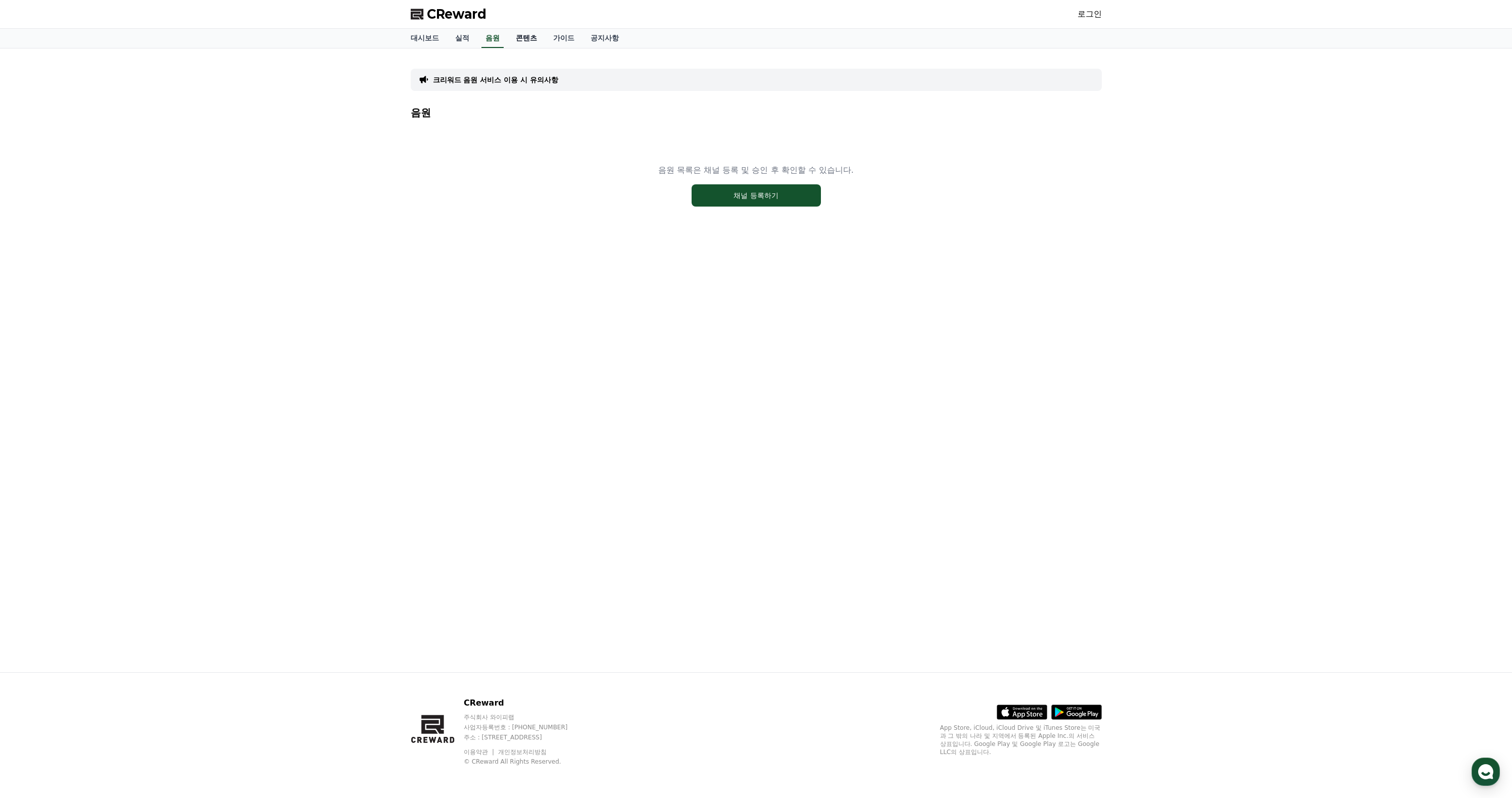
click at [545, 48] on link "콘텐츠" at bounding box center [527, 38] width 37 height 19
click at [583, 44] on link "가이드" at bounding box center [564, 38] width 37 height 19
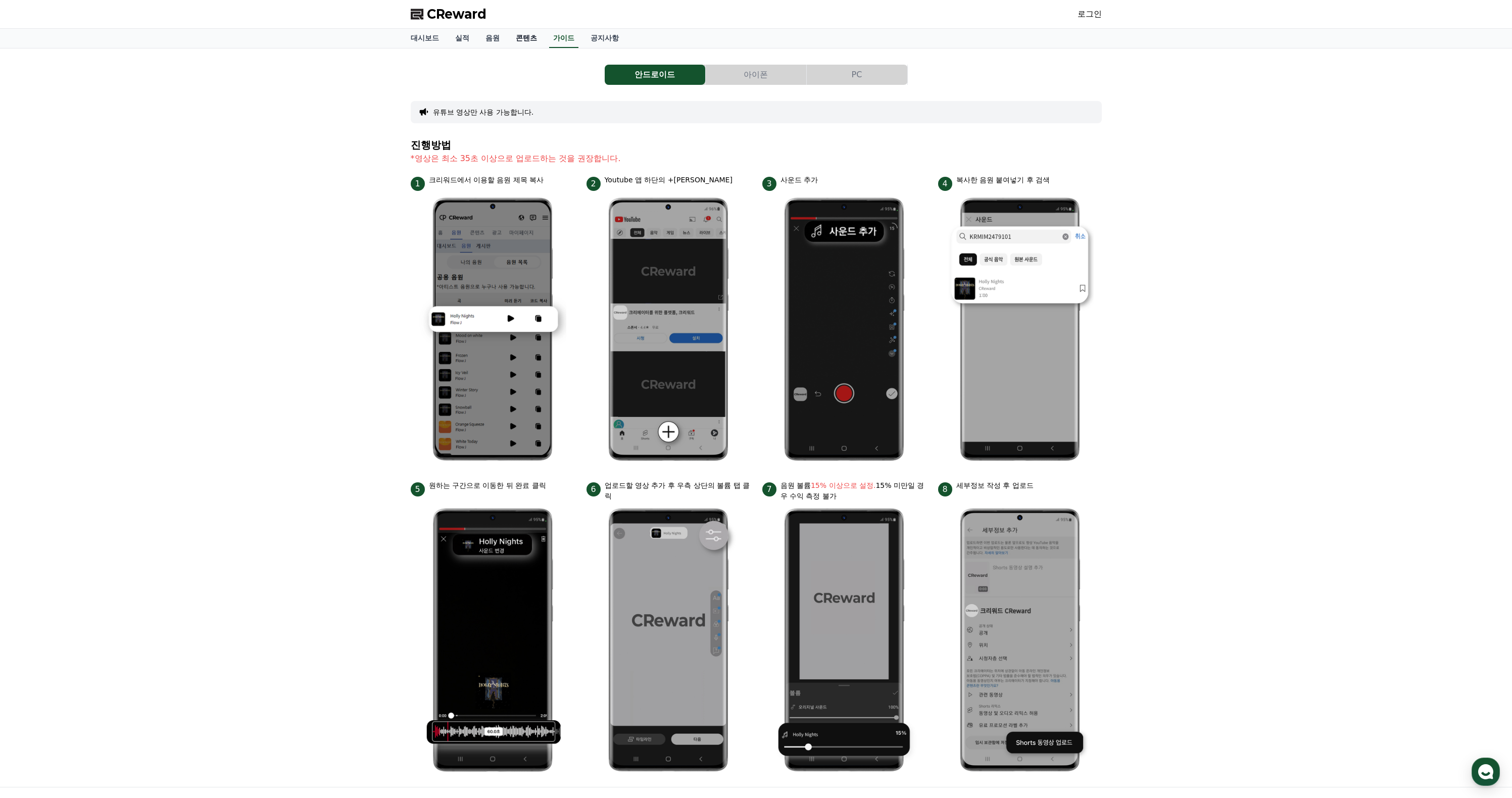
click at [545, 48] on link "콘텐츠" at bounding box center [527, 38] width 37 height 19
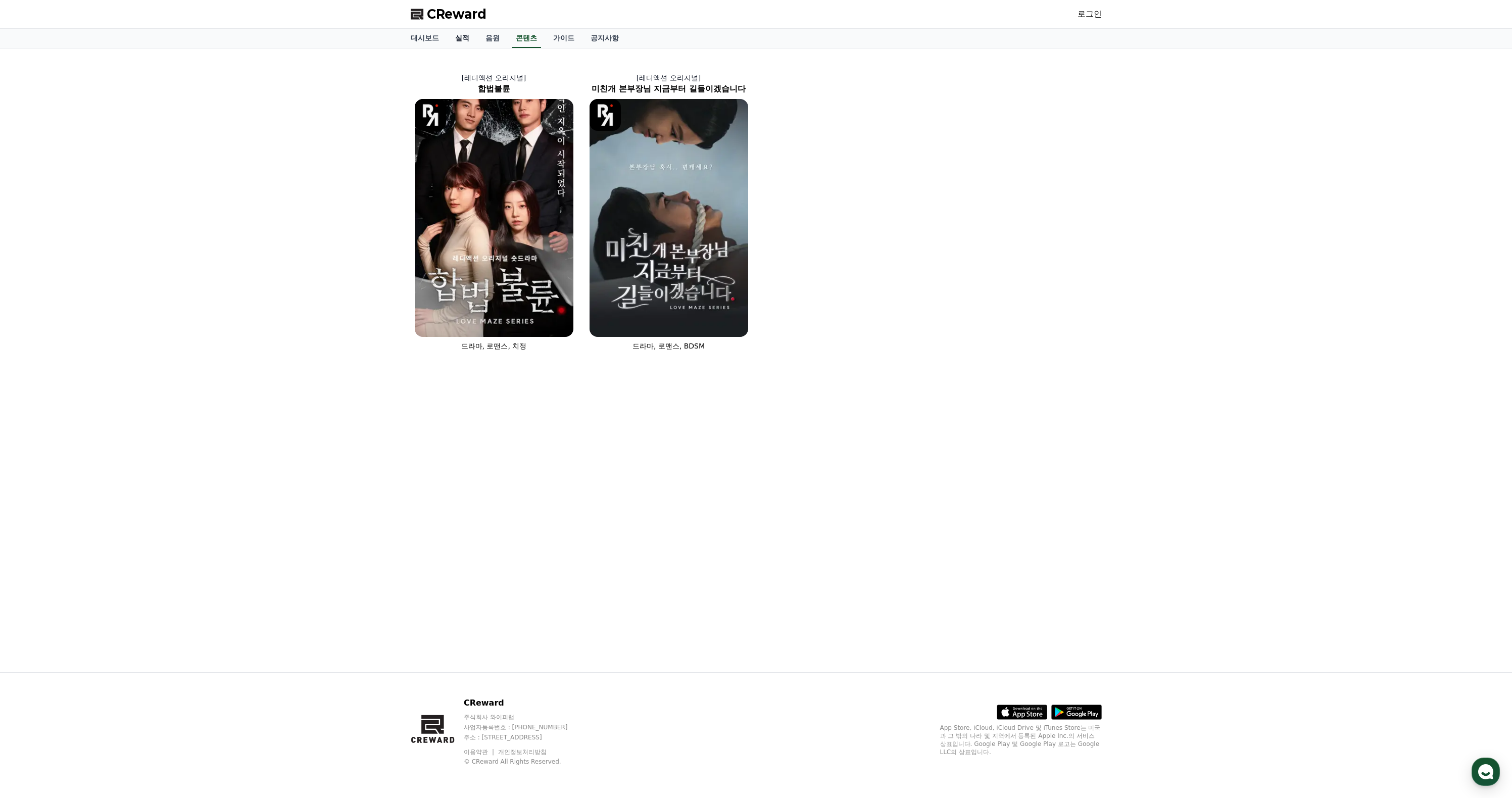
click at [473, 48] on link "실적" at bounding box center [462, 38] width 31 height 19
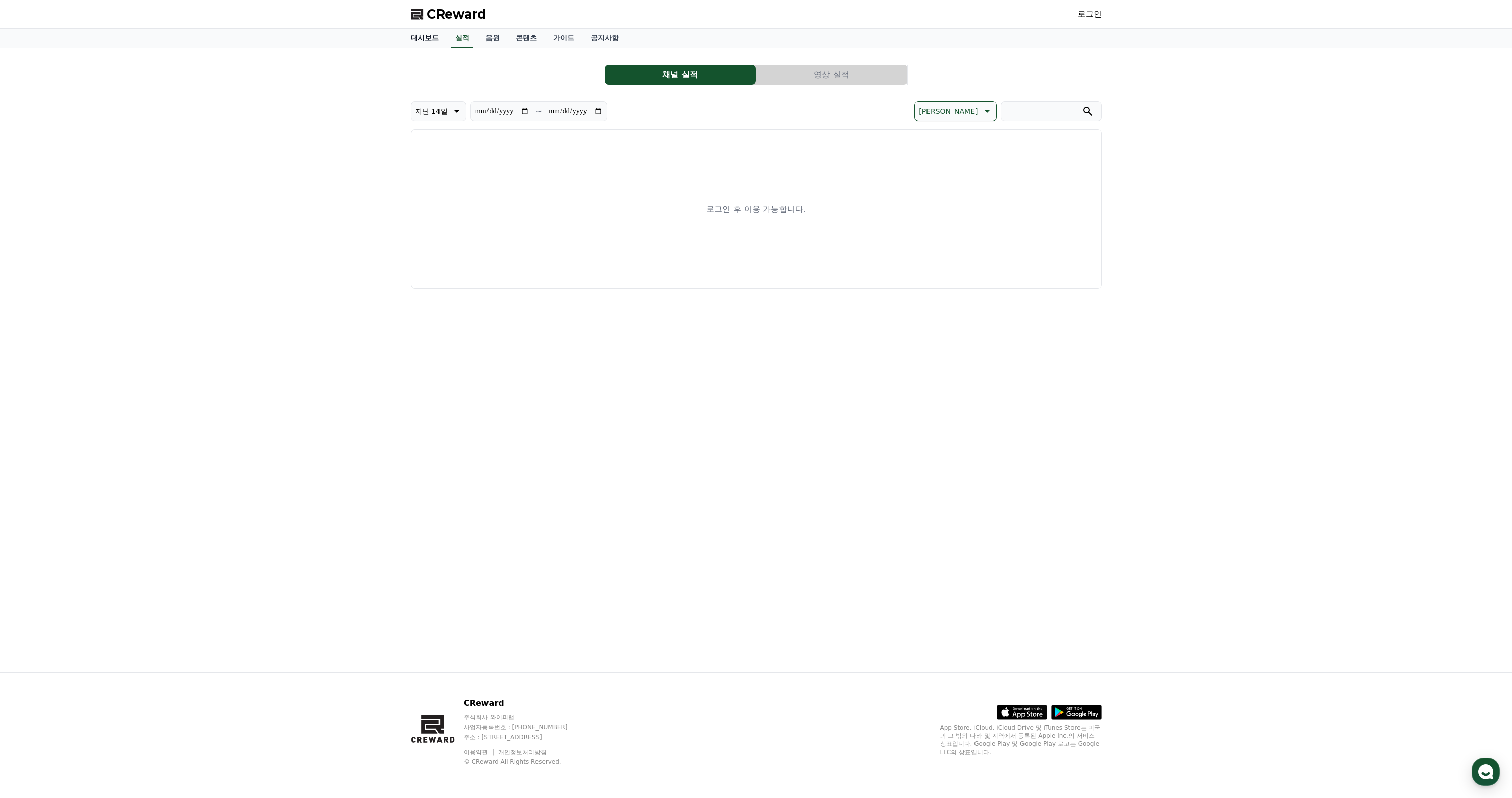
click at [433, 45] on link "대시보드" at bounding box center [425, 38] width 44 height 19
